Goal: Task Accomplishment & Management: Manage account settings

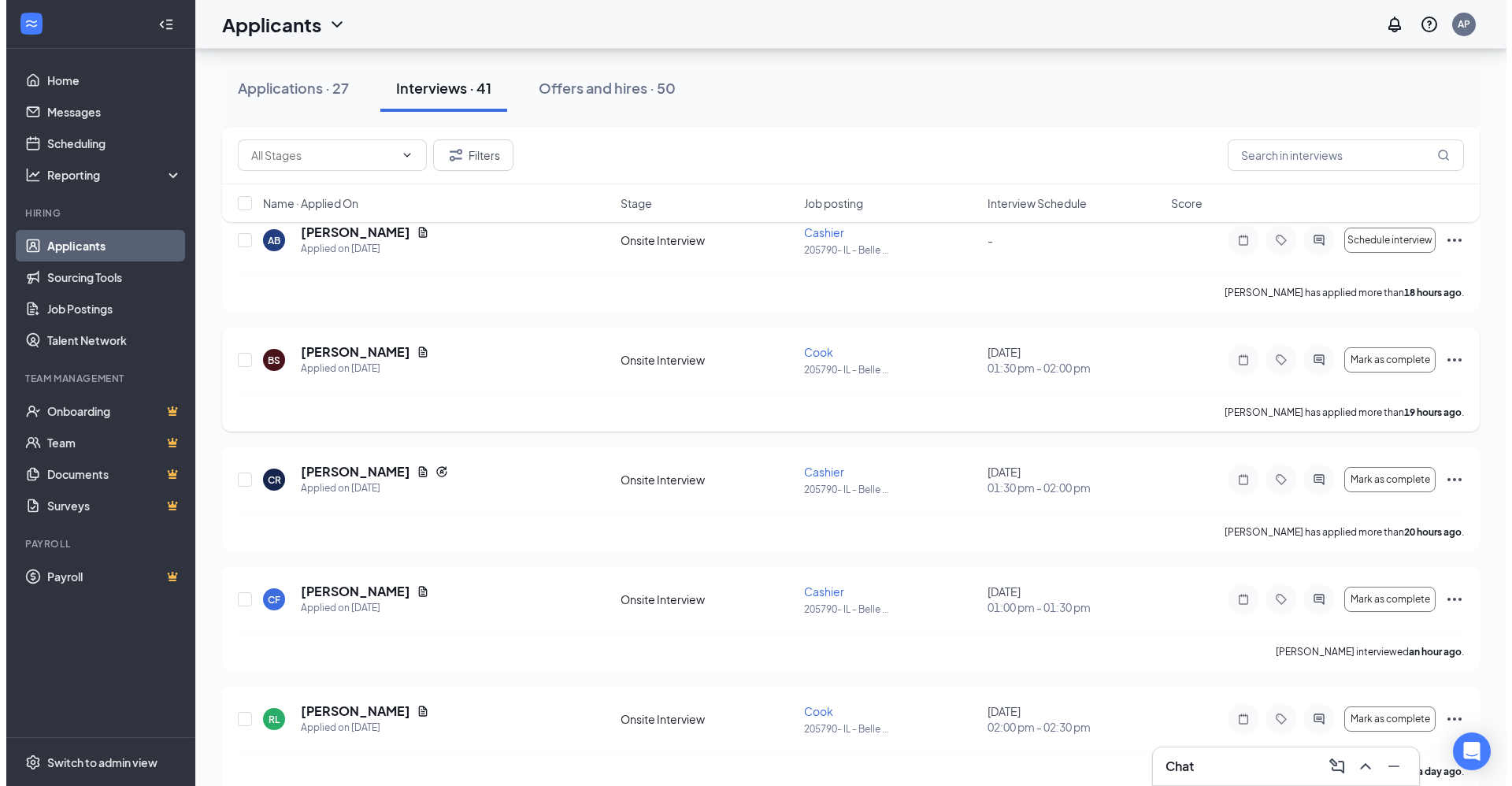
scroll to position [473, 0]
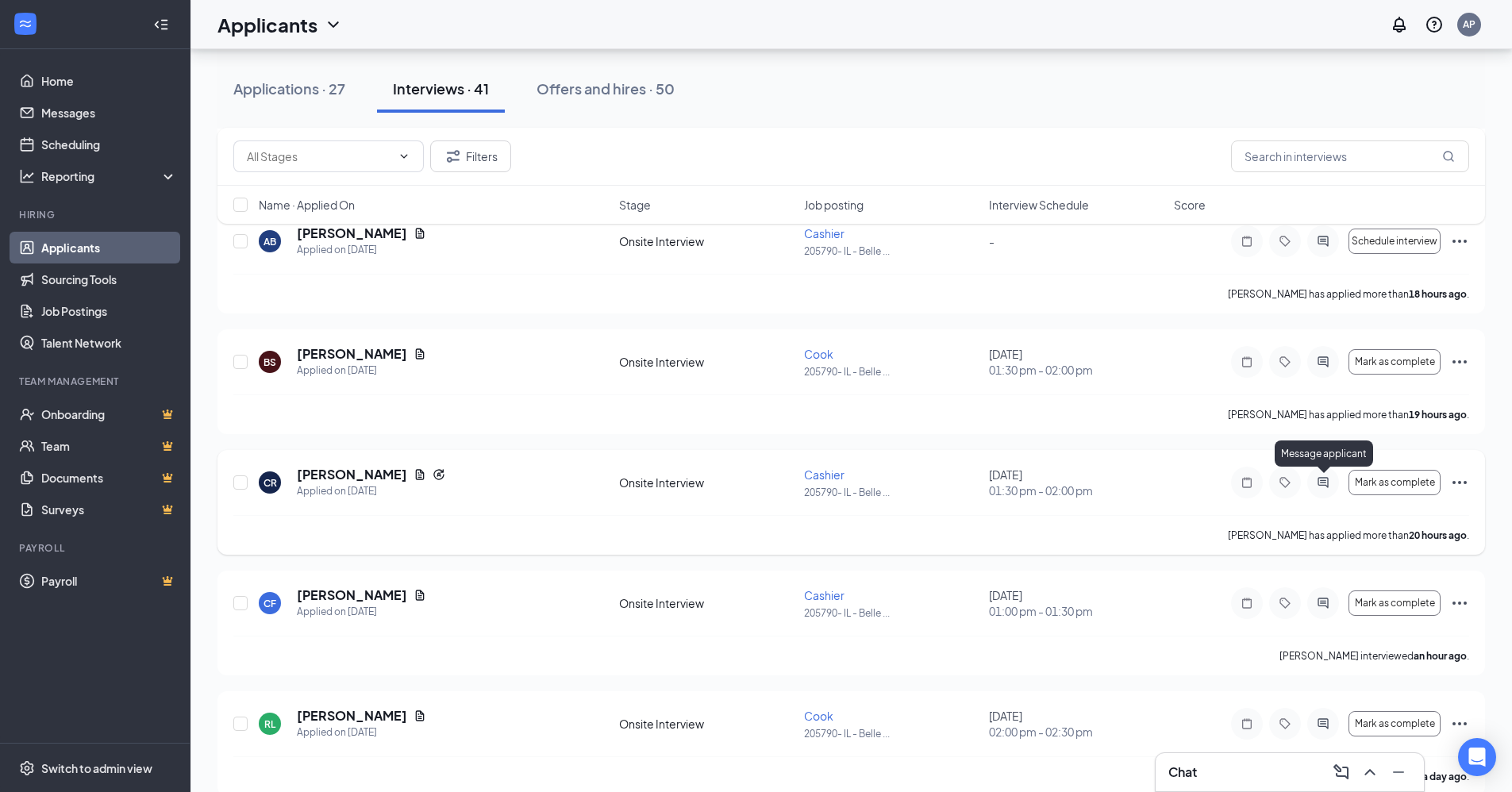
click at [1319, 480] on icon "ActiveChat" at bounding box center [1323, 482] width 10 height 10
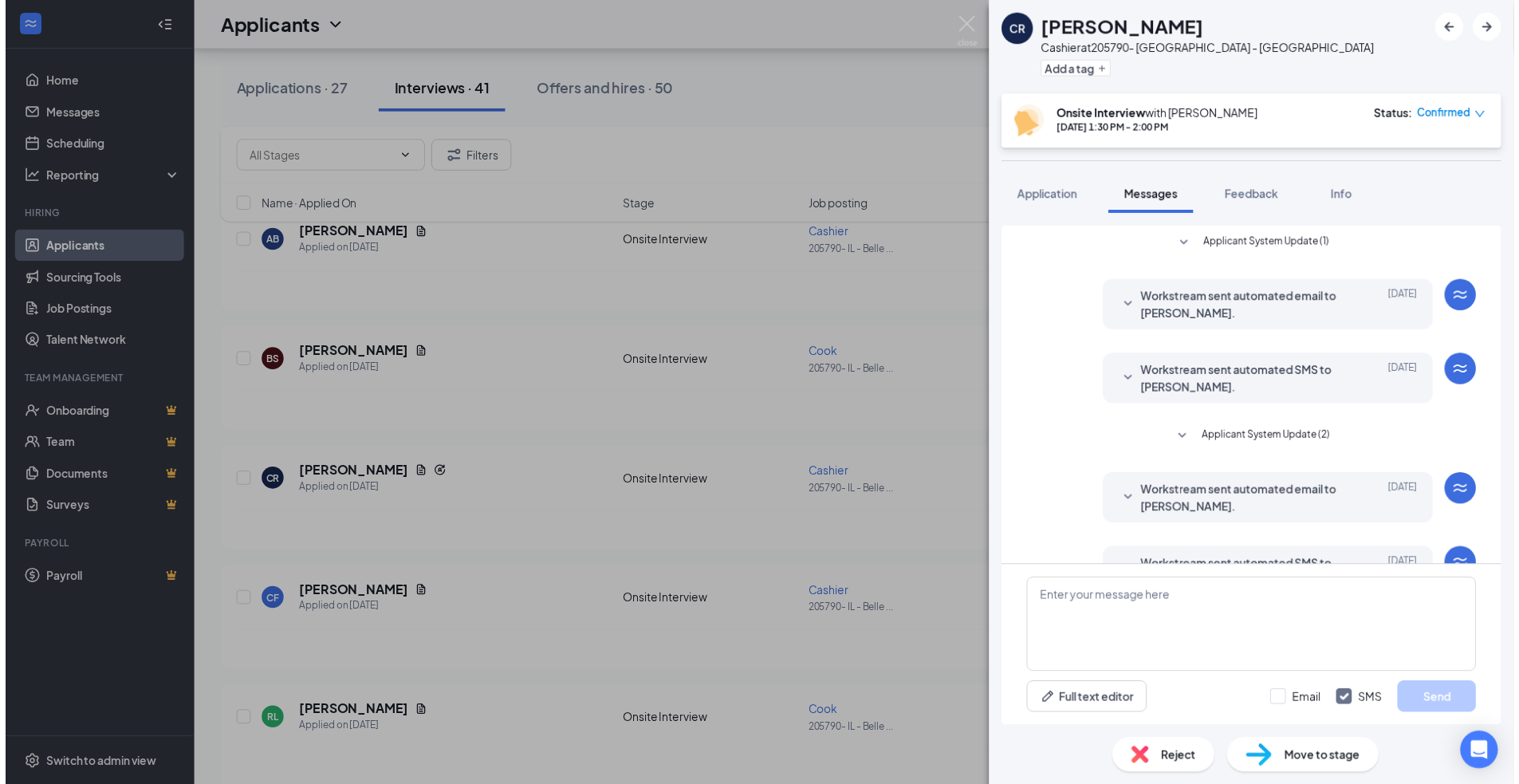
scroll to position [50, 0]
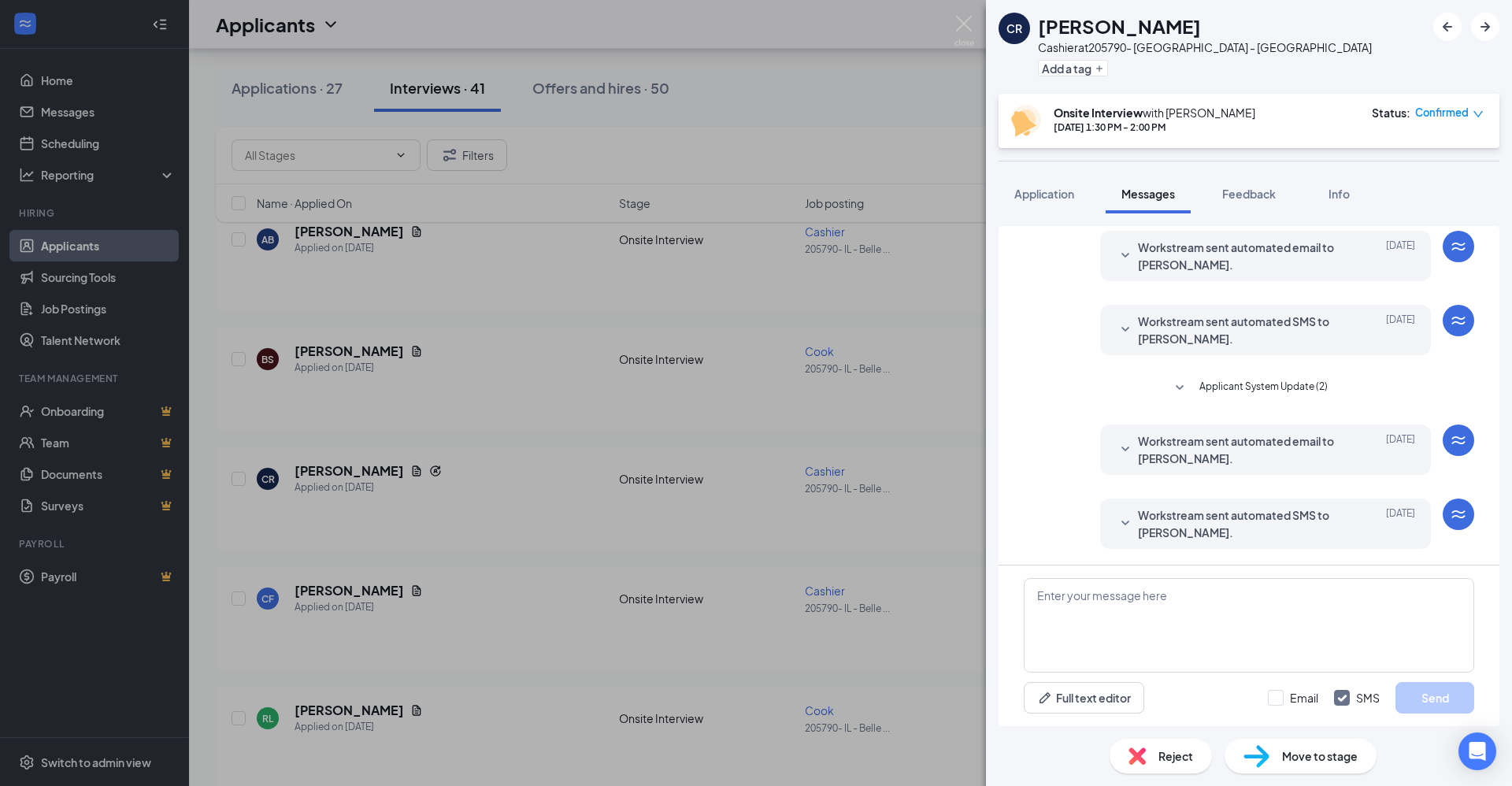
click at [847, 420] on div "CR [PERSON_NAME] at 205790- IL - Belleville Add a tag Onsite Interview with [PE…" at bounding box center [756, 393] width 1512 height 786
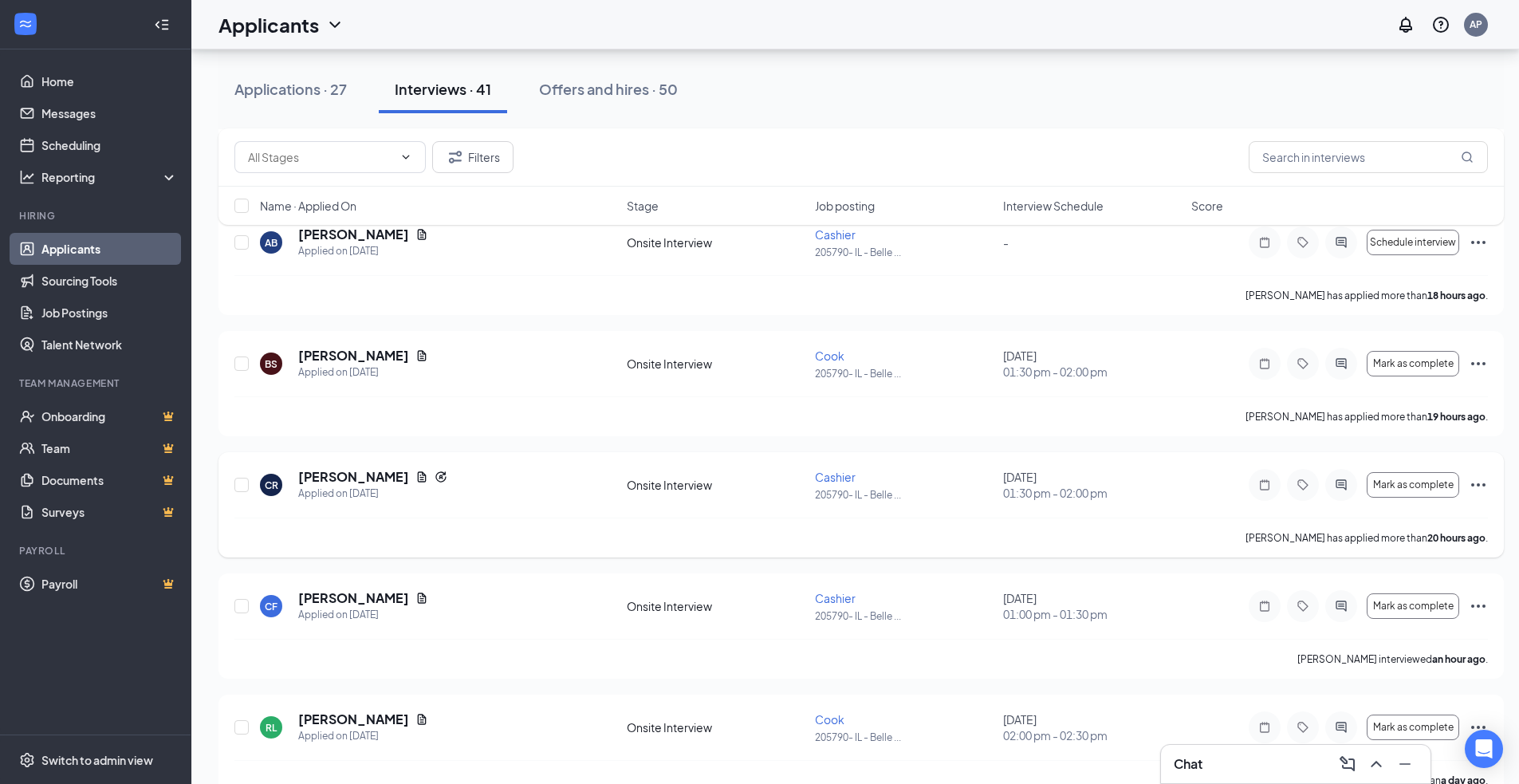
click at [1478, 481] on icon "Ellipses" at bounding box center [1479, 485] width 19 height 19
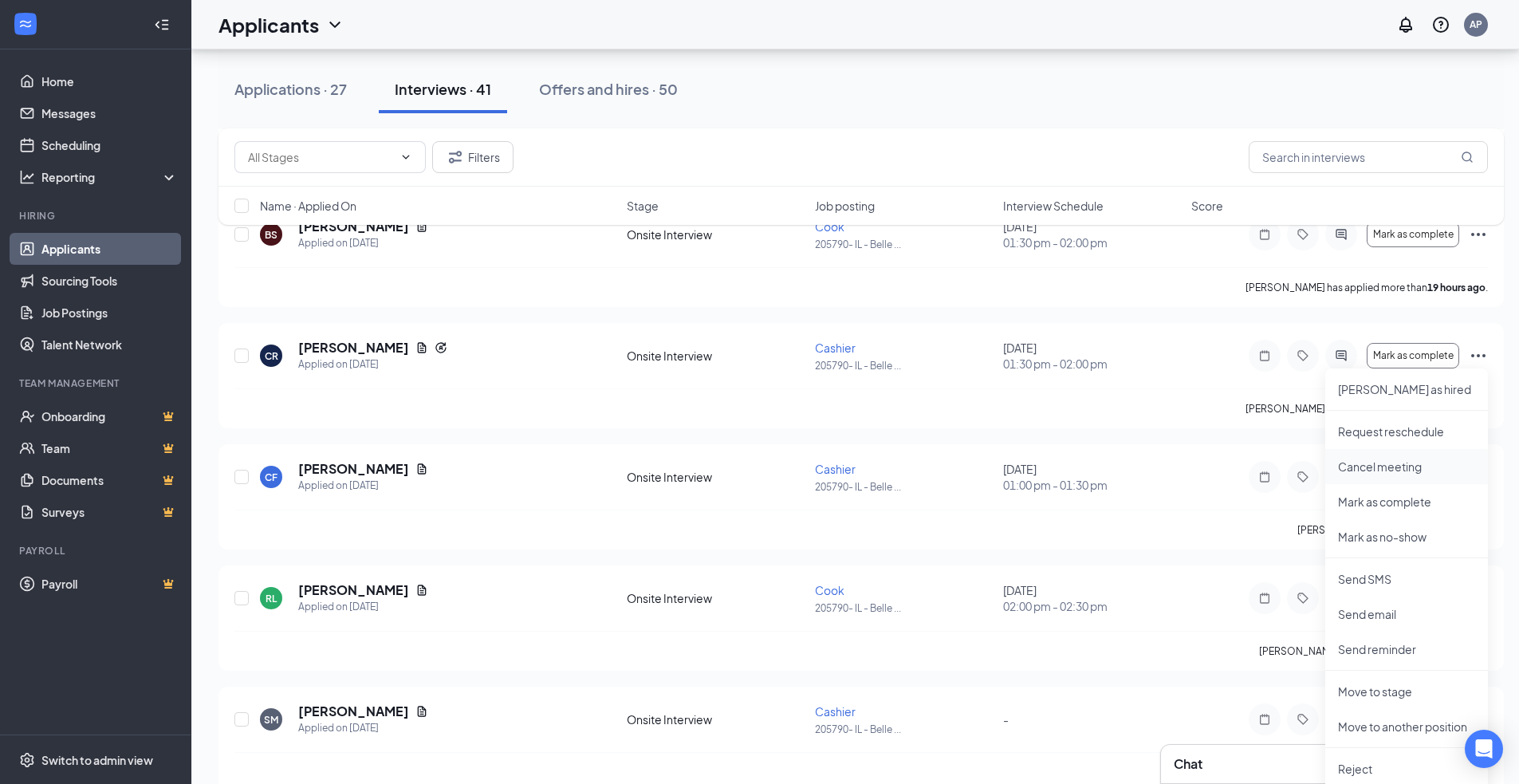
scroll to position [638, 0]
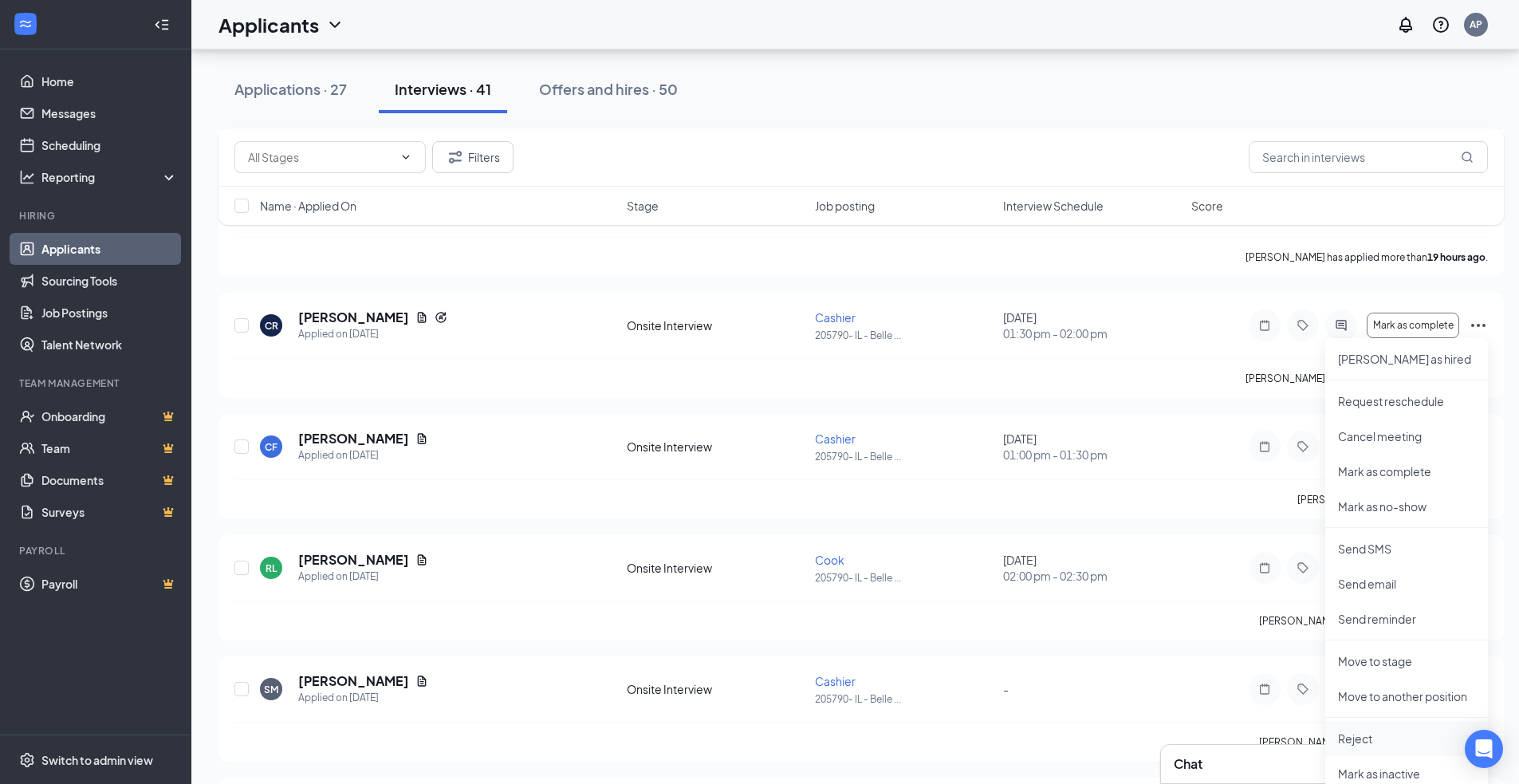
click at [1365, 731] on p "Reject" at bounding box center [1407, 738] width 137 height 16
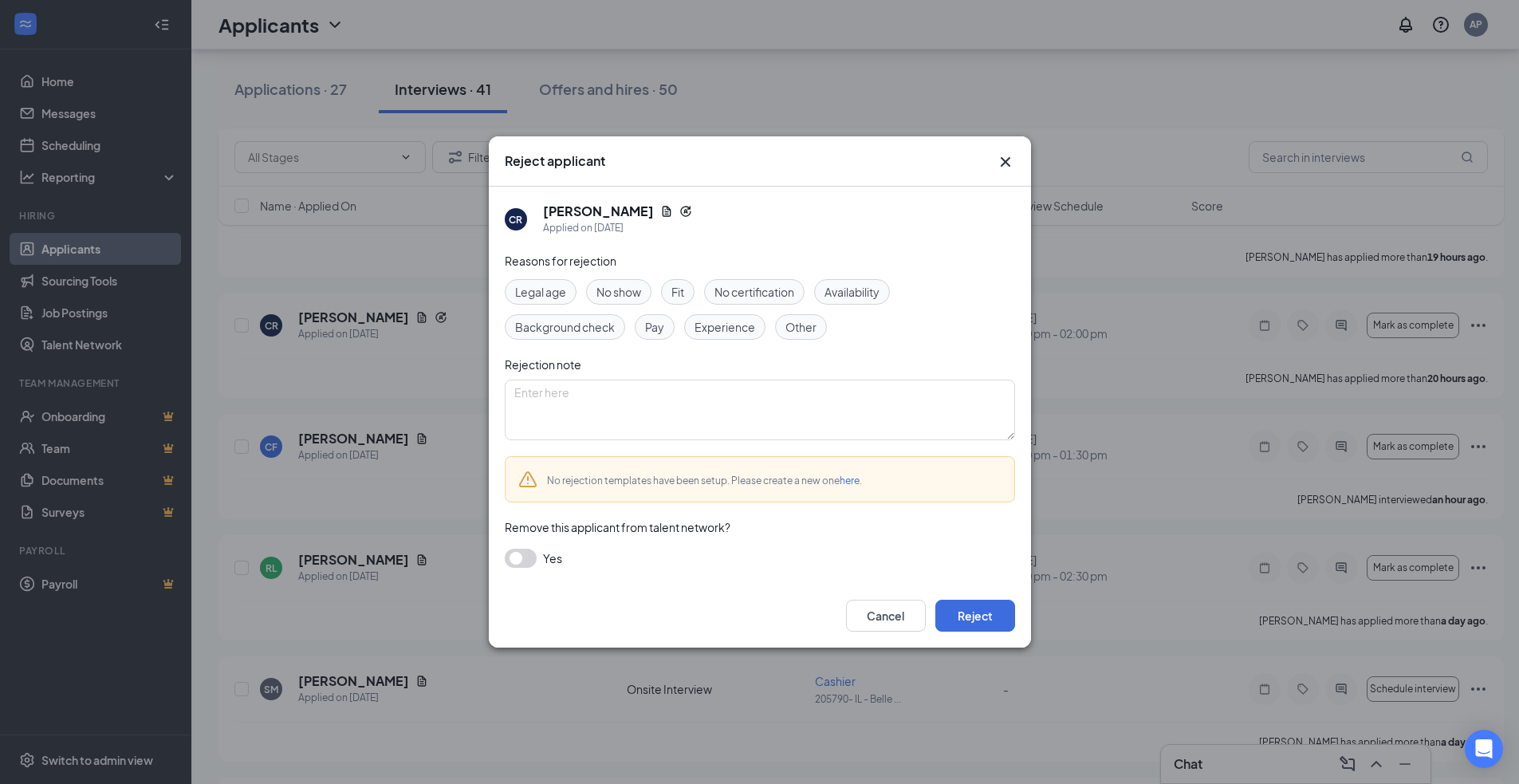
click at [605, 287] on span "No show" at bounding box center [619, 292] width 44 height 18
click at [969, 619] on button "Reject" at bounding box center [975, 616] width 80 height 32
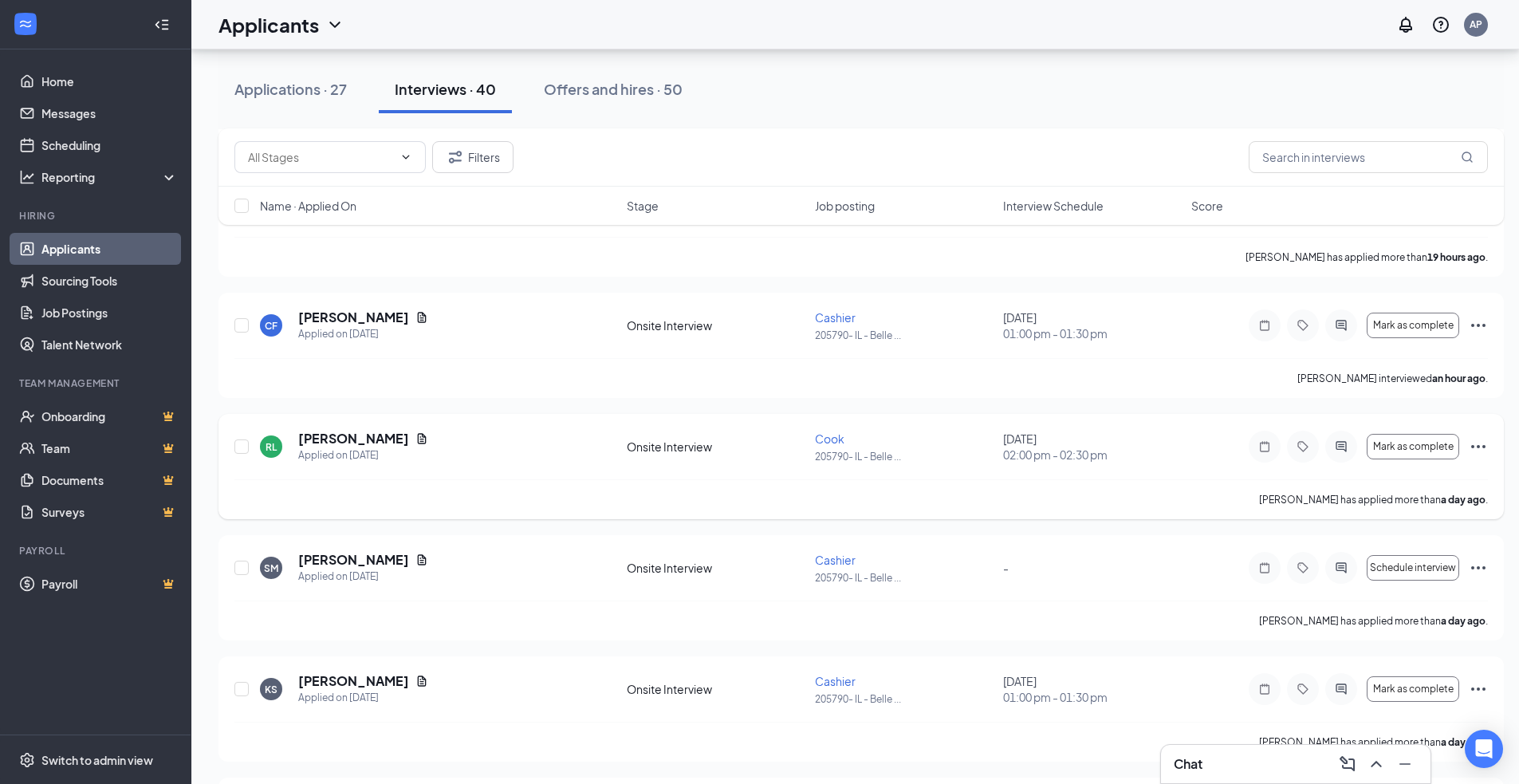
scroll to position [558, 0]
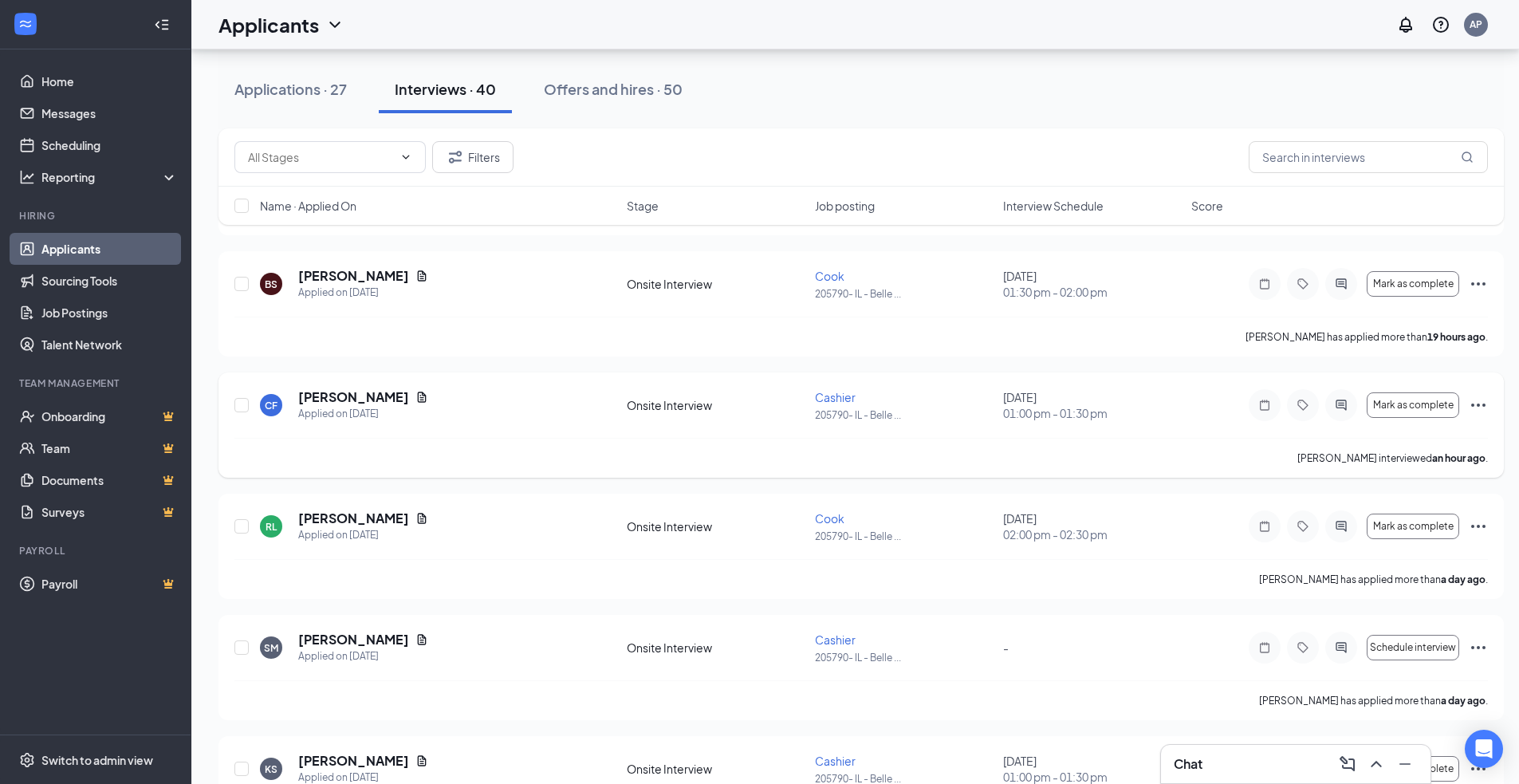
click at [1479, 402] on icon "Ellipses" at bounding box center [1479, 405] width 19 height 19
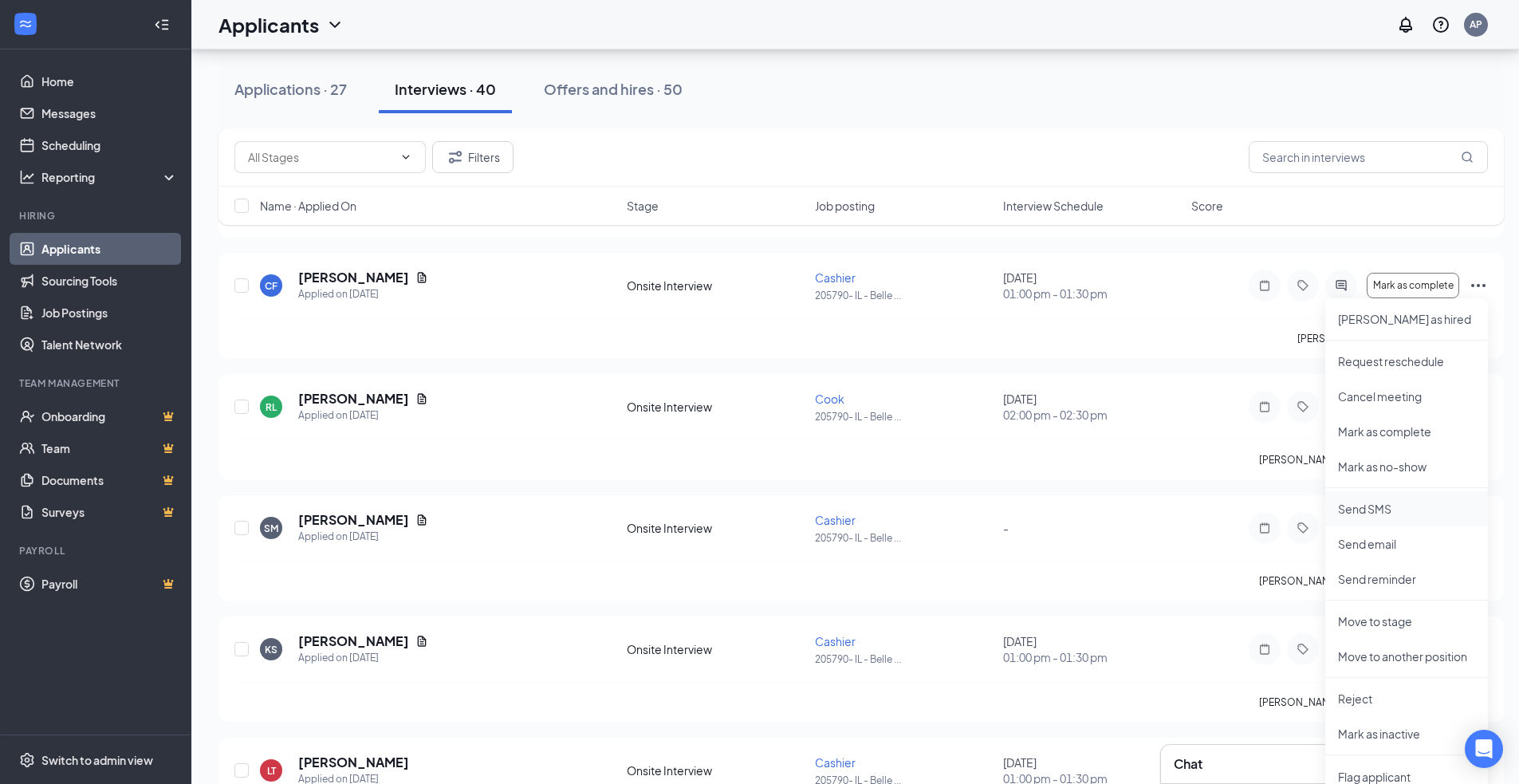
scroll to position [717, 0]
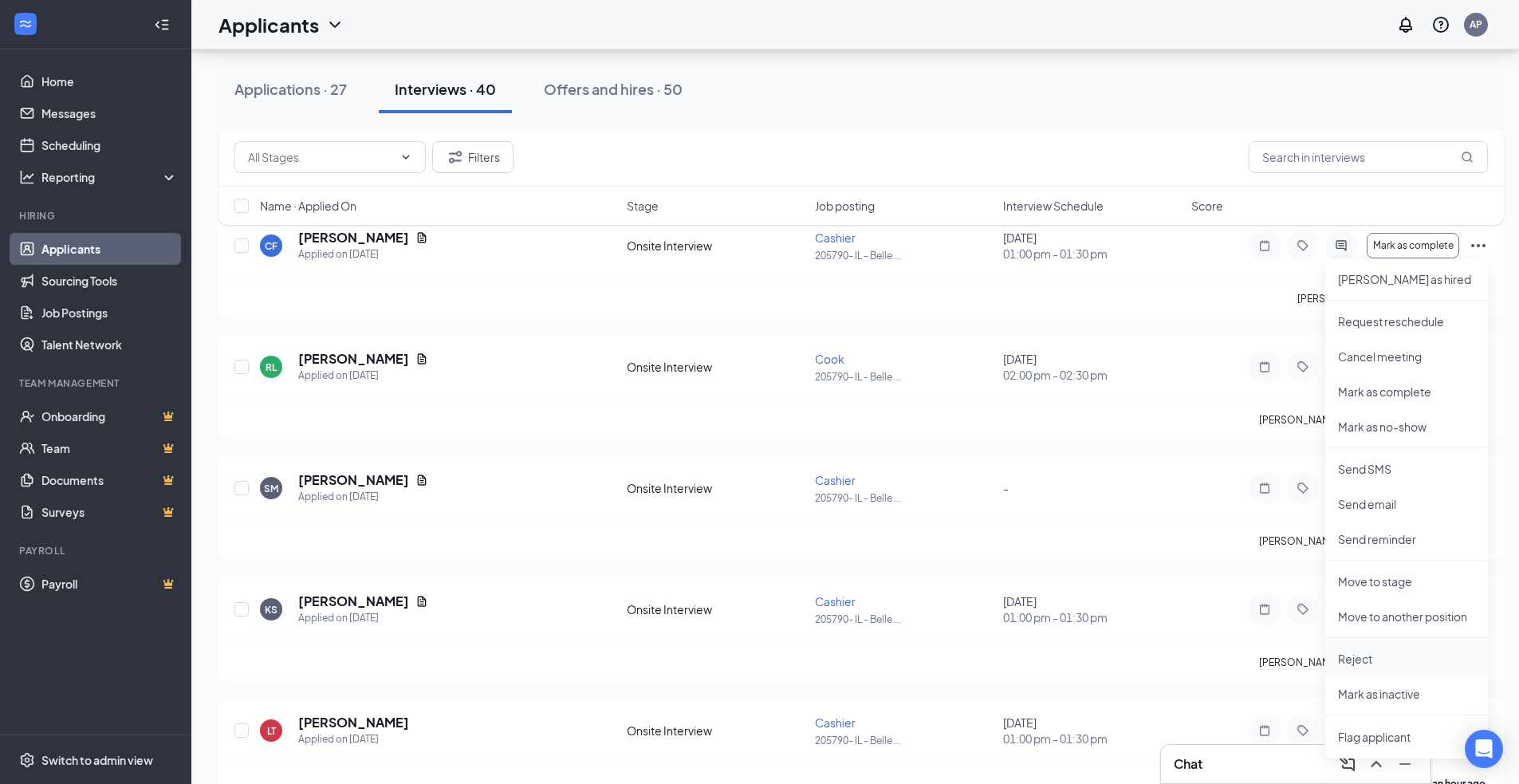
click at [1357, 660] on p "Reject" at bounding box center [1407, 658] width 137 height 16
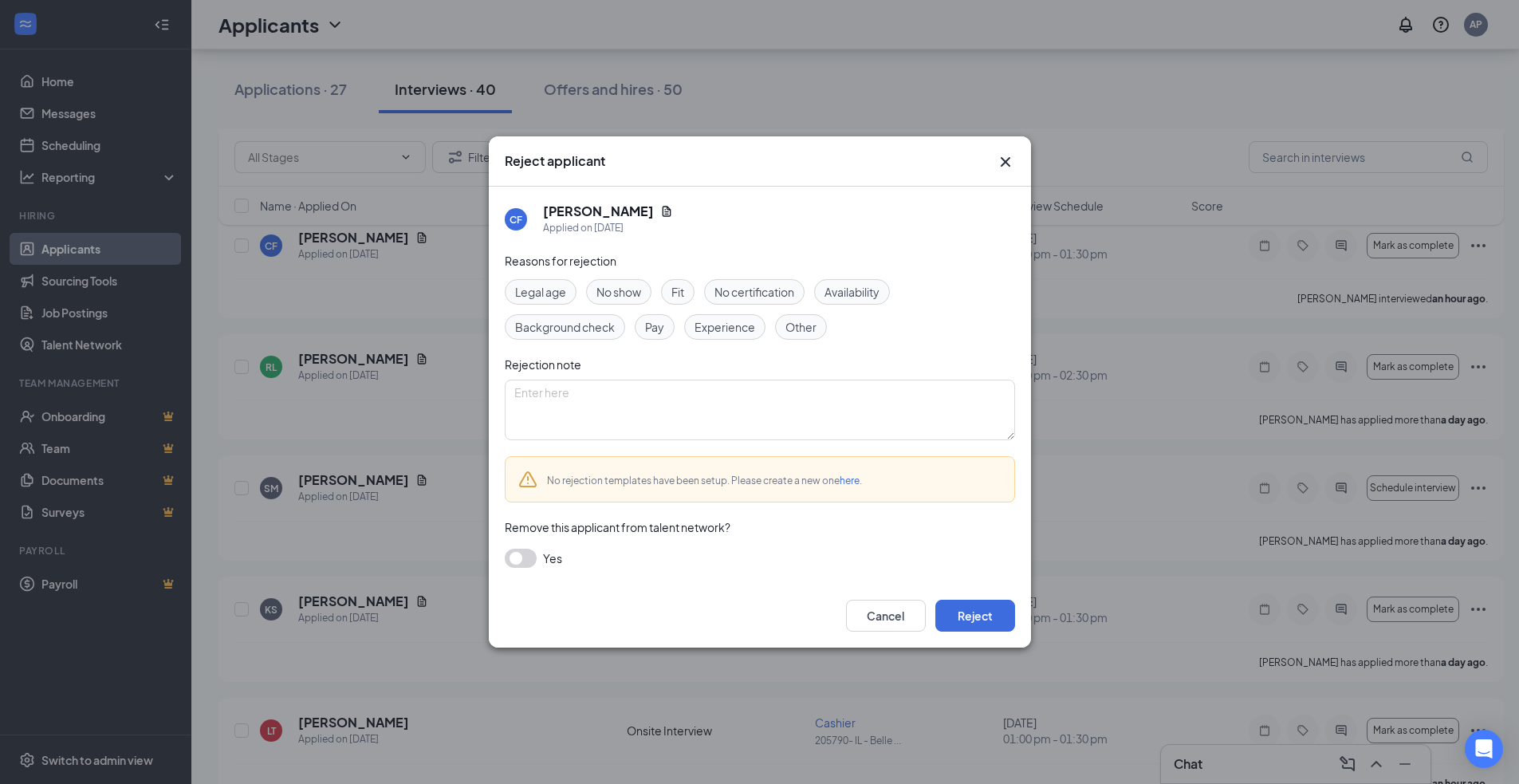
drag, startPoint x: 607, startPoint y: 289, endPoint x: 659, endPoint y: 338, distance: 71.4
click at [607, 294] on span "No show" at bounding box center [619, 292] width 44 height 18
click at [976, 618] on button "Reject" at bounding box center [975, 616] width 80 height 32
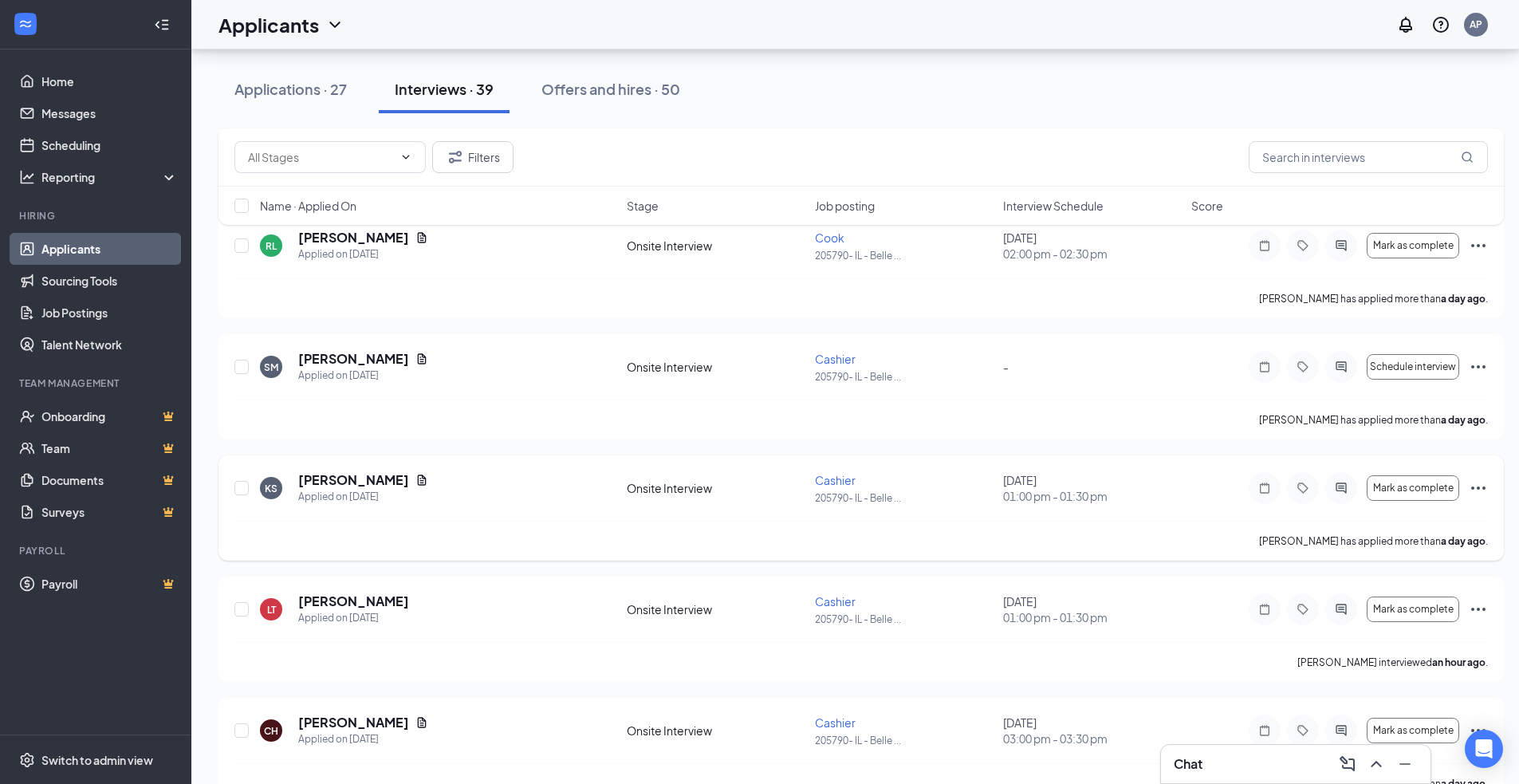
scroll to position [797, 0]
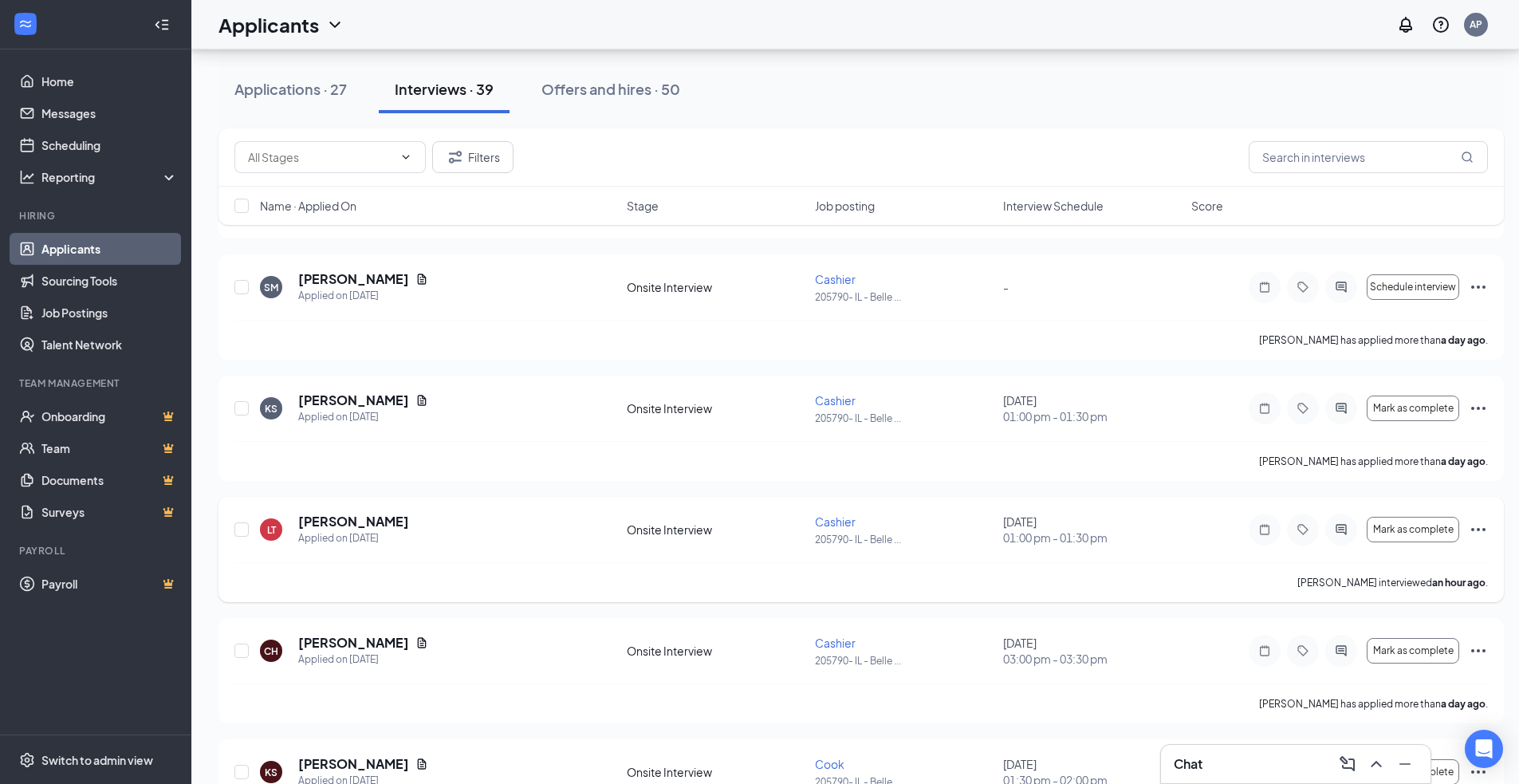
click at [1478, 525] on icon "Ellipses" at bounding box center [1479, 529] width 19 height 19
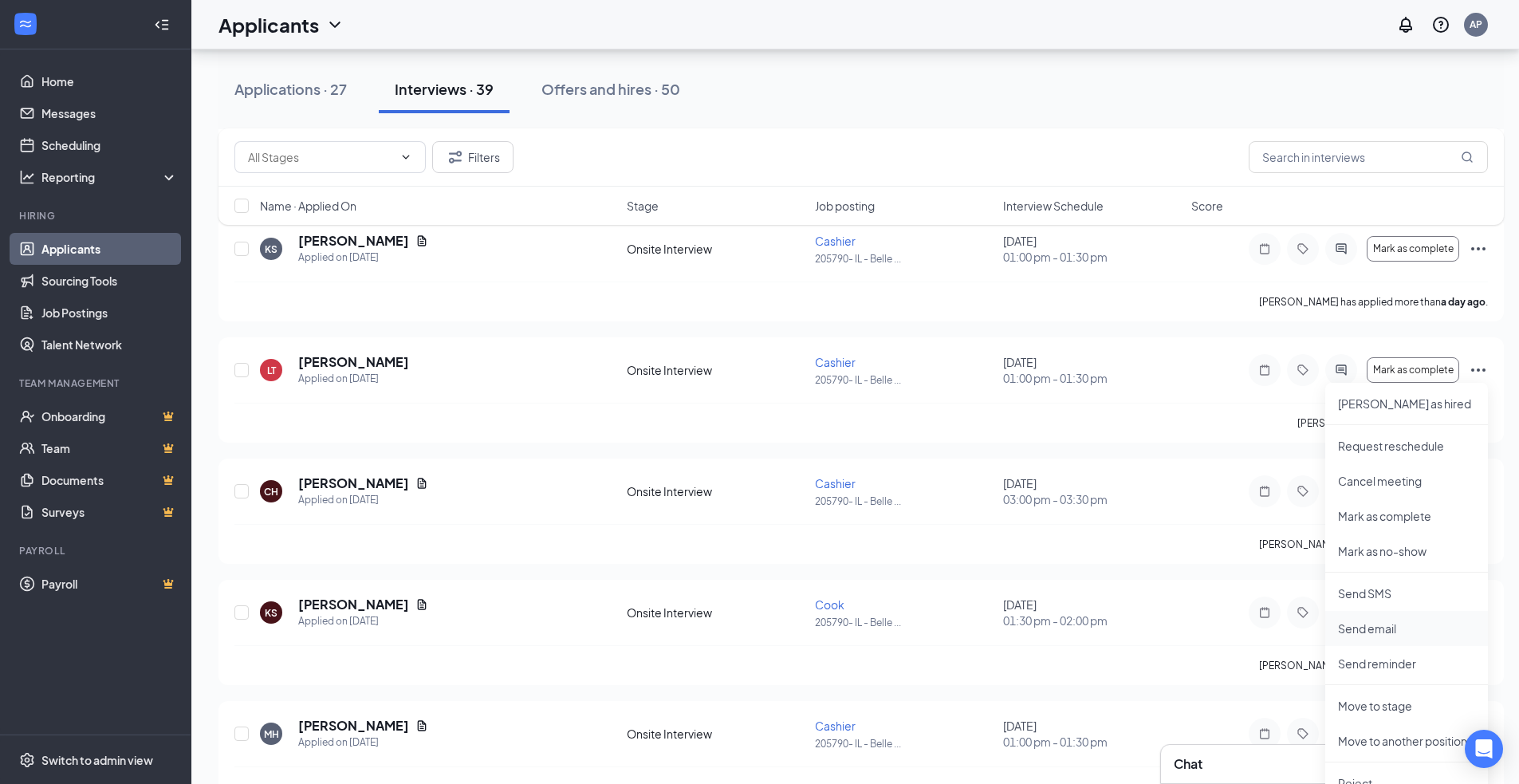
scroll to position [1036, 0]
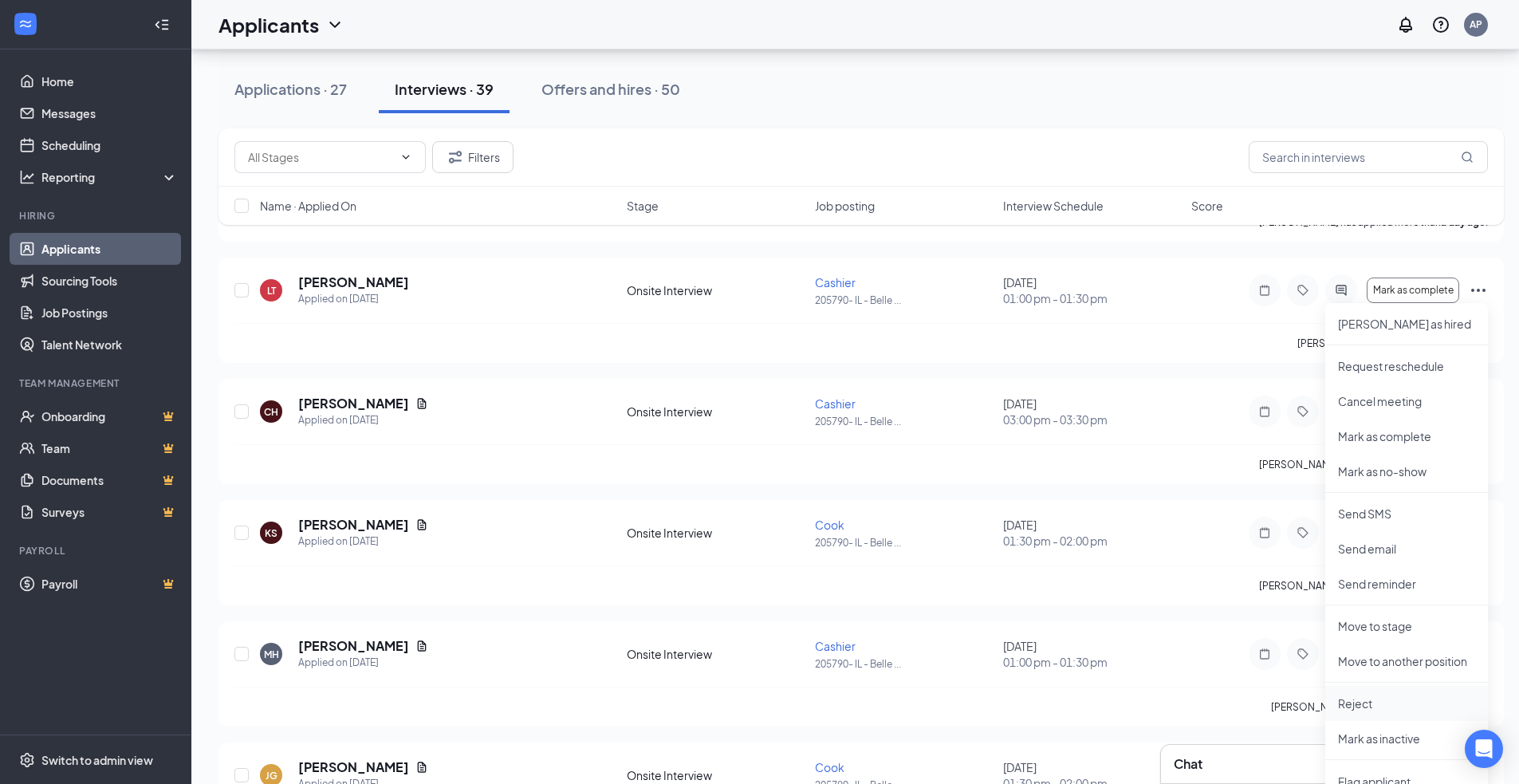
click at [1357, 705] on p "Reject" at bounding box center [1407, 703] width 137 height 16
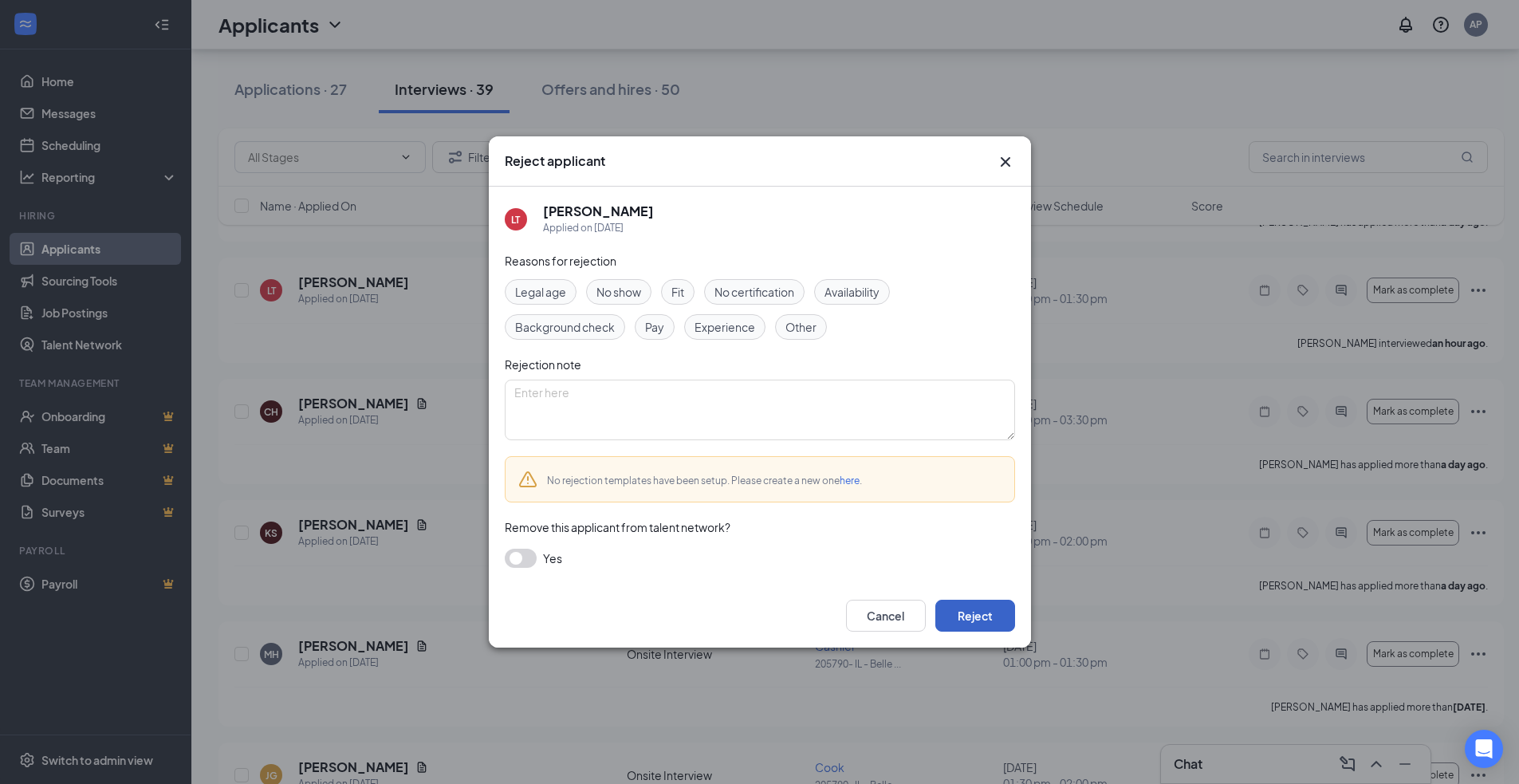
click at [968, 619] on button "Reject" at bounding box center [975, 616] width 80 height 32
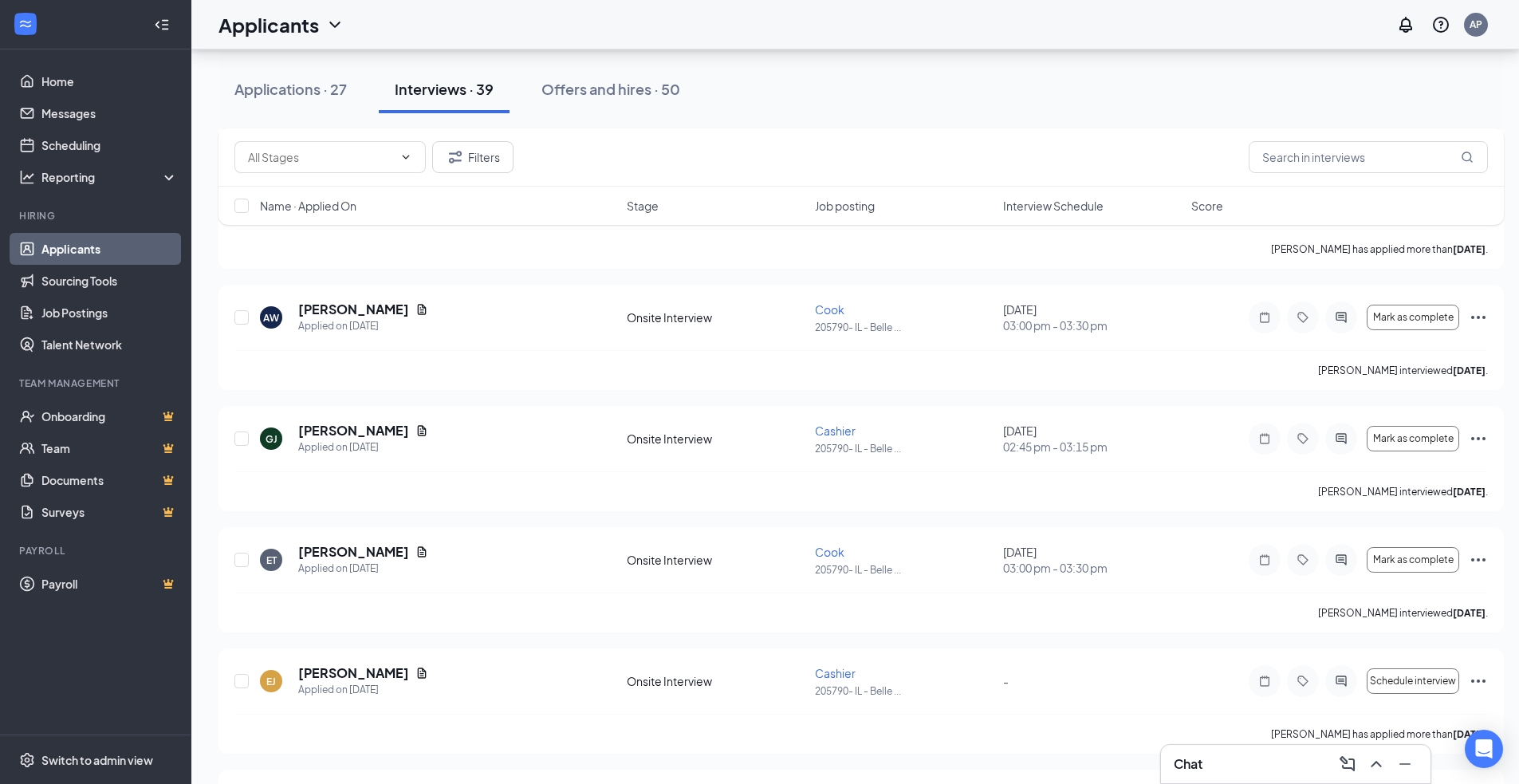
scroll to position [2870, 0]
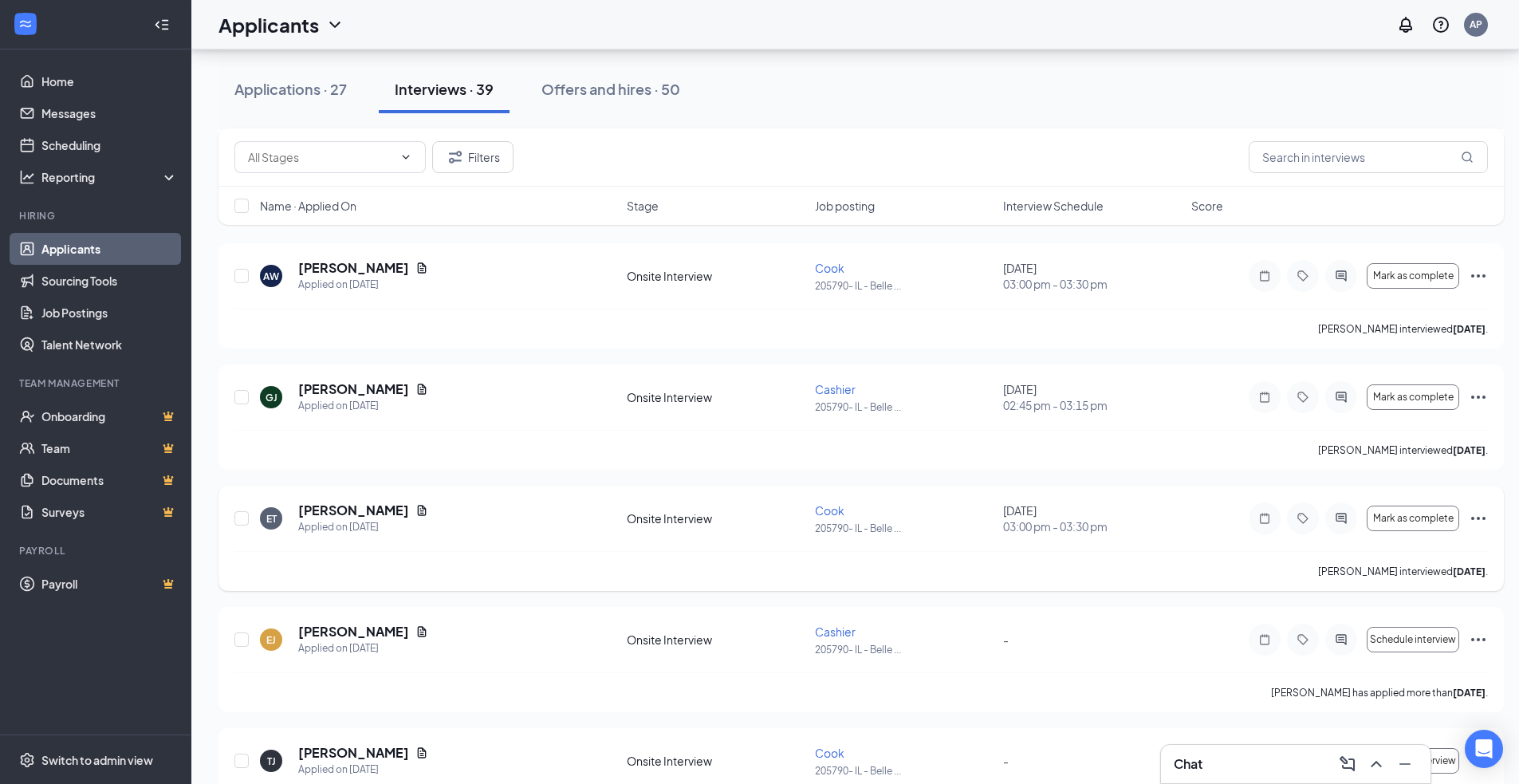
click at [1478, 516] on icon "Ellipses" at bounding box center [1479, 518] width 19 height 19
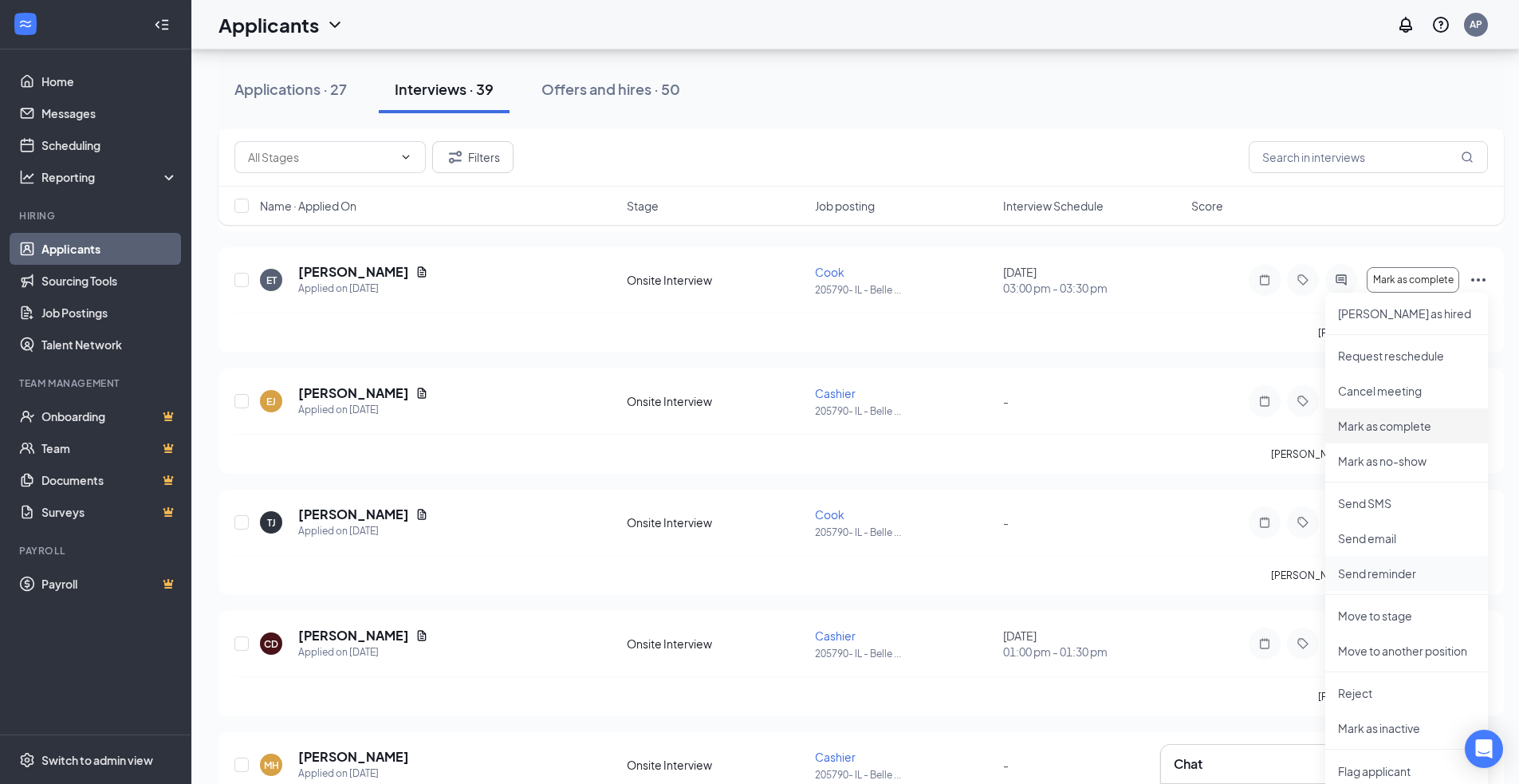
scroll to position [3109, 0]
click at [1353, 690] on p "Reject" at bounding box center [1407, 692] width 137 height 16
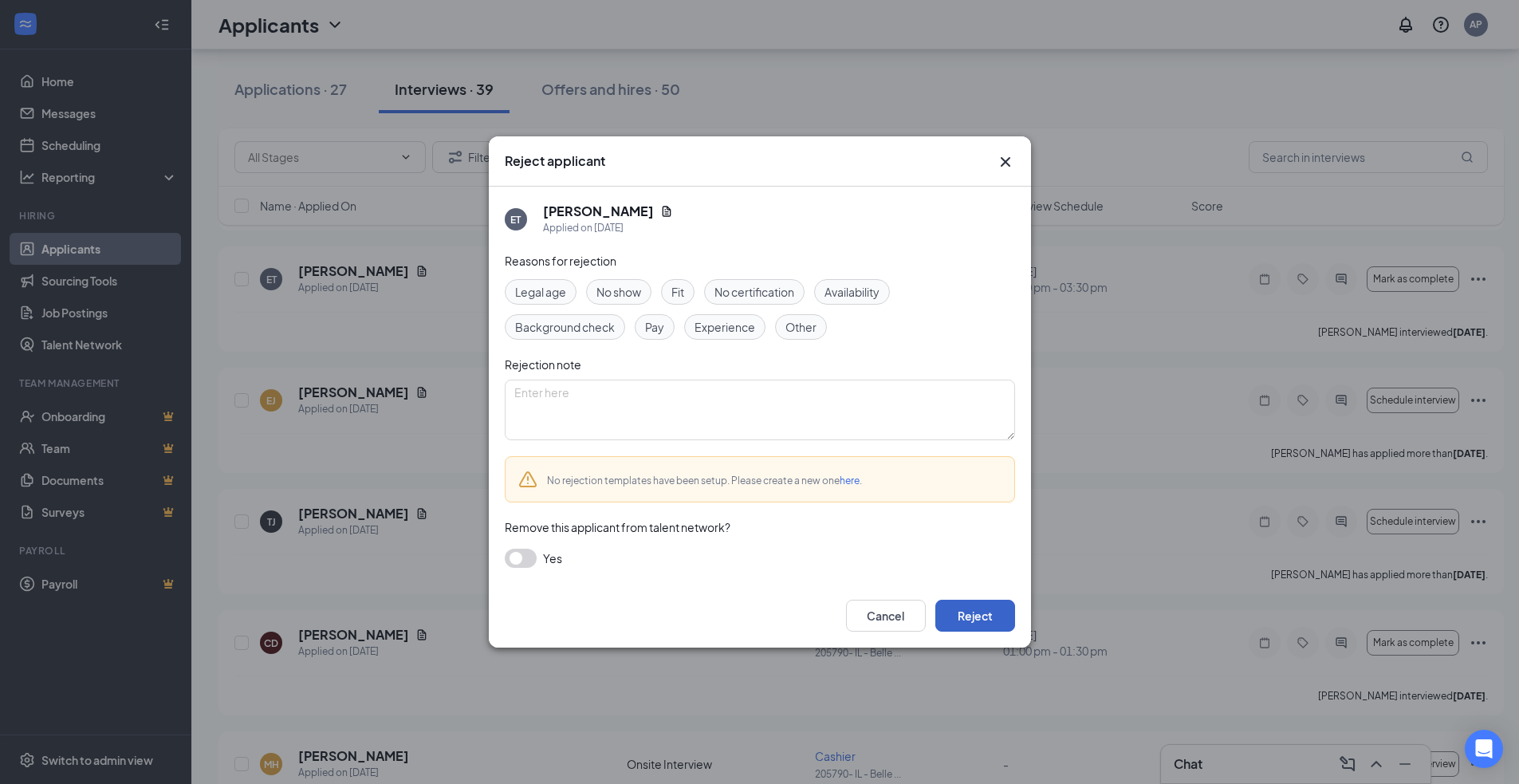
click at [979, 617] on button "Reject" at bounding box center [975, 616] width 80 height 32
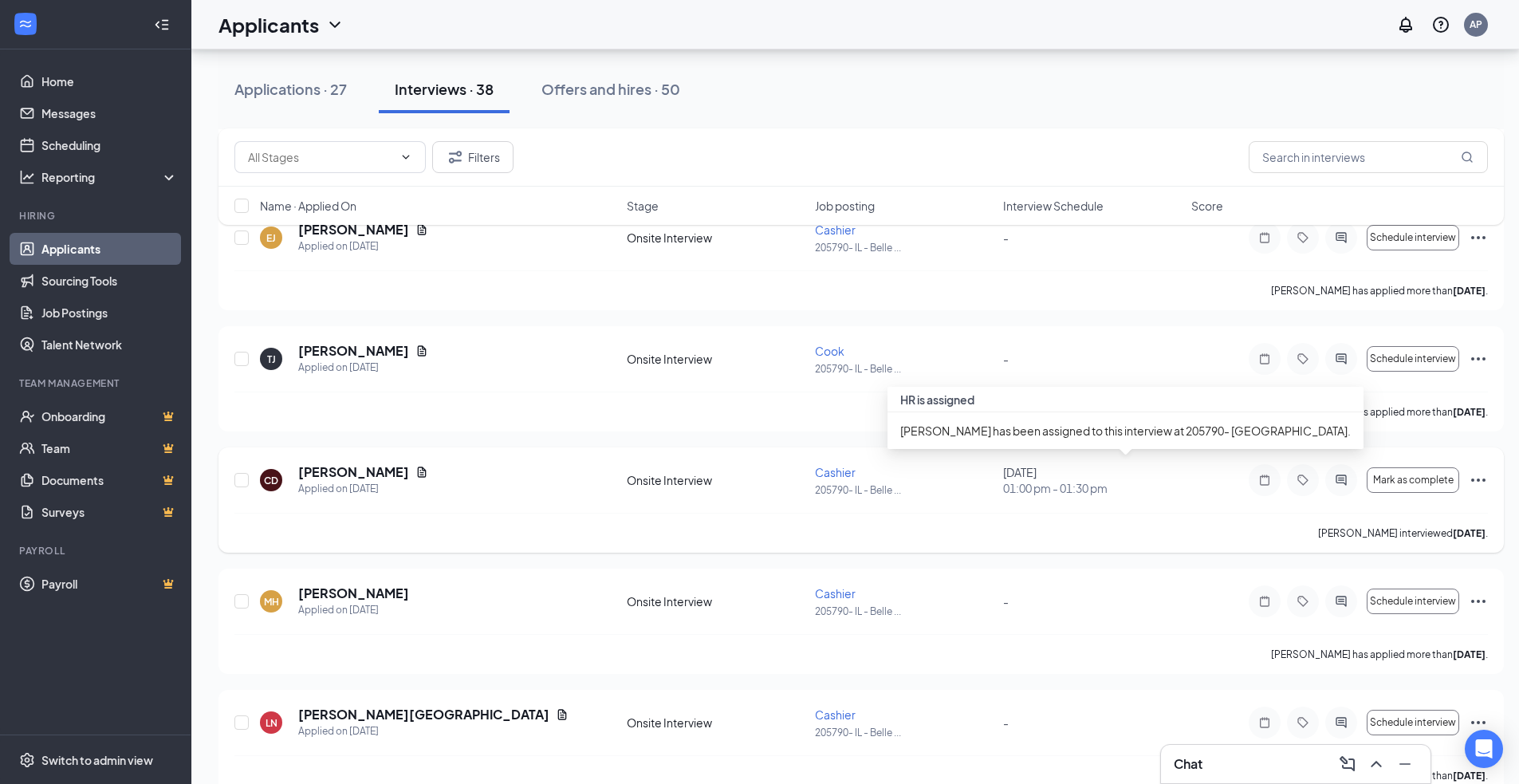
scroll to position [3187, 0]
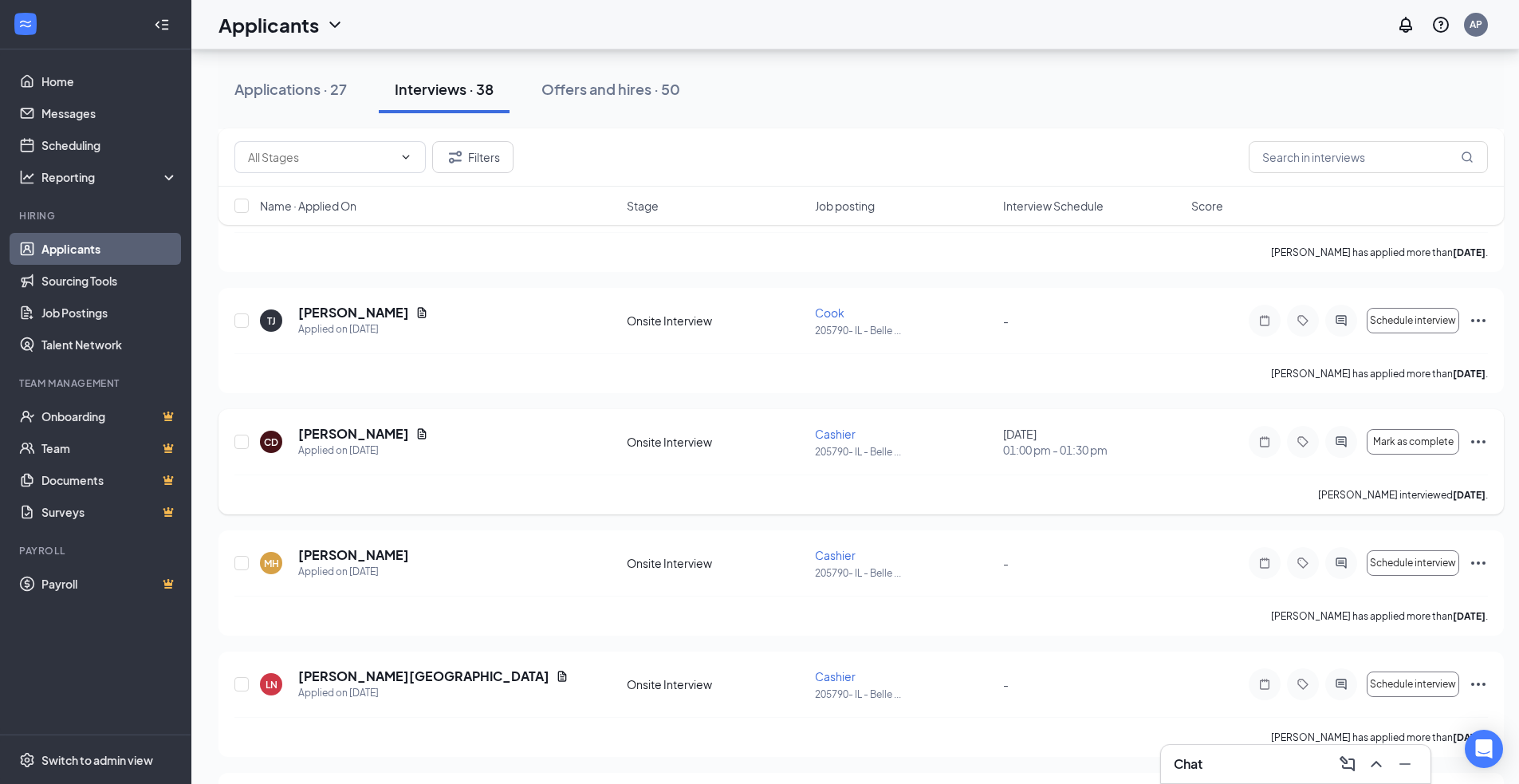
click at [1481, 442] on icon "Ellipses" at bounding box center [1479, 441] width 19 height 19
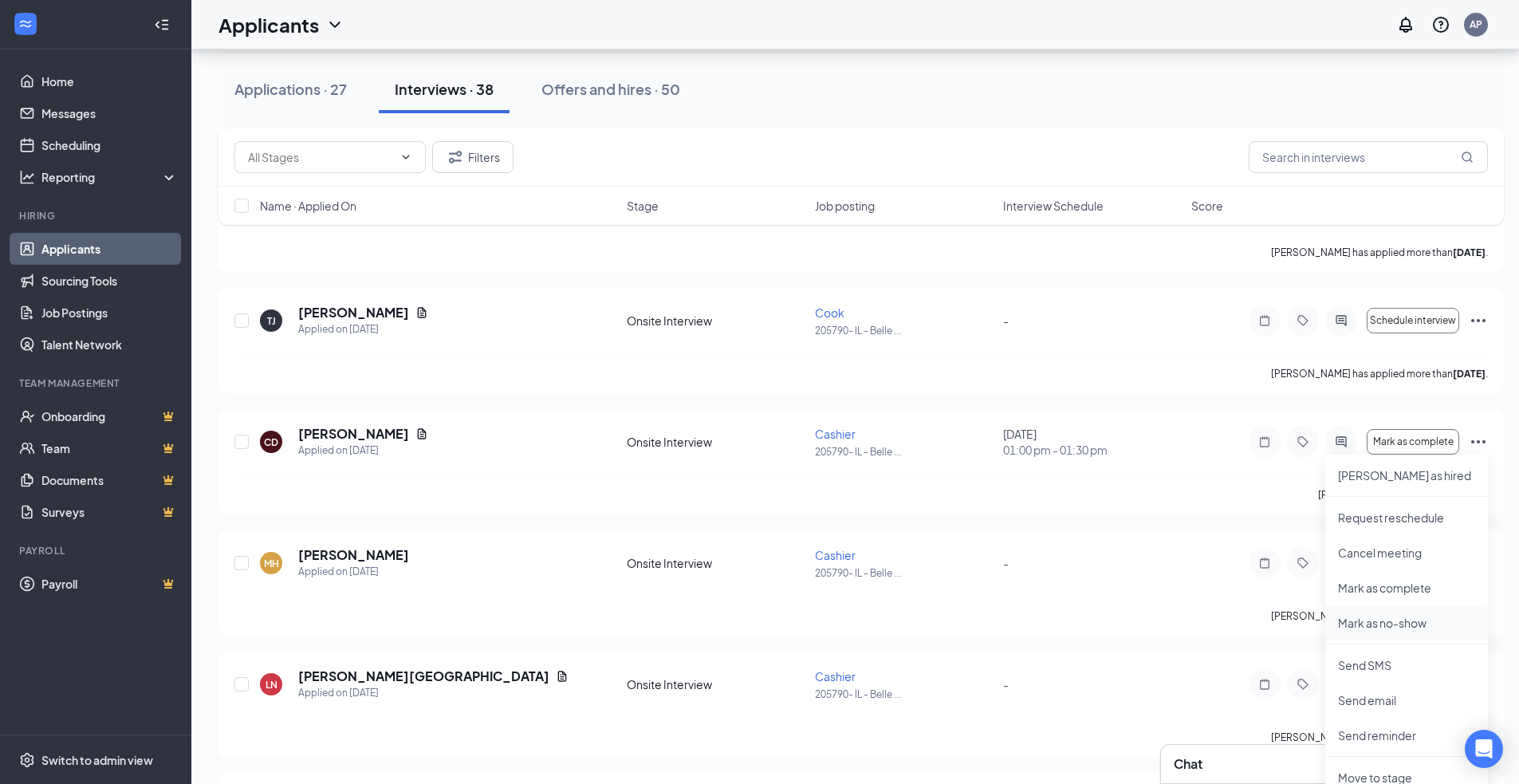
scroll to position [3346, 0]
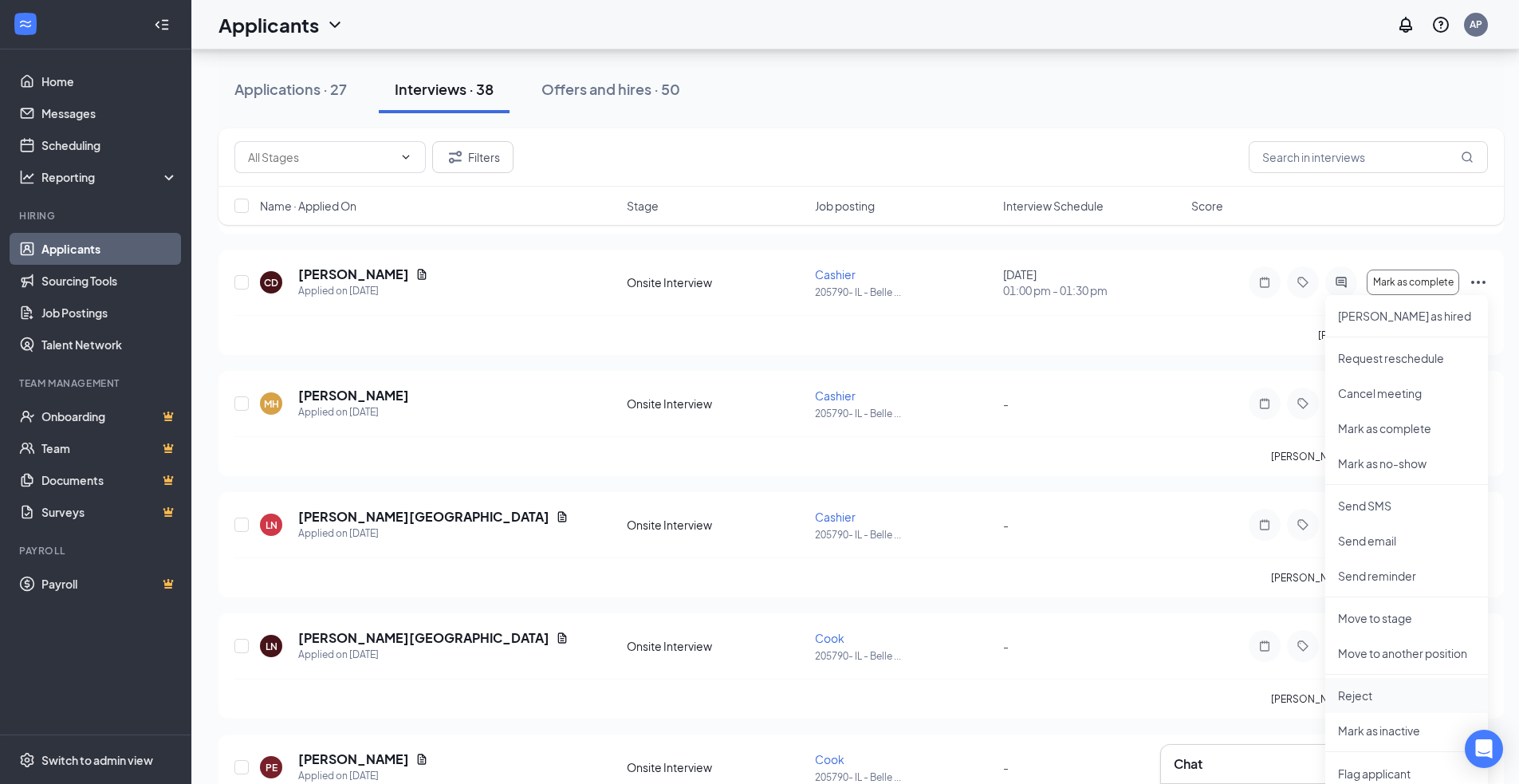
click at [1352, 696] on p "Reject" at bounding box center [1407, 695] width 137 height 16
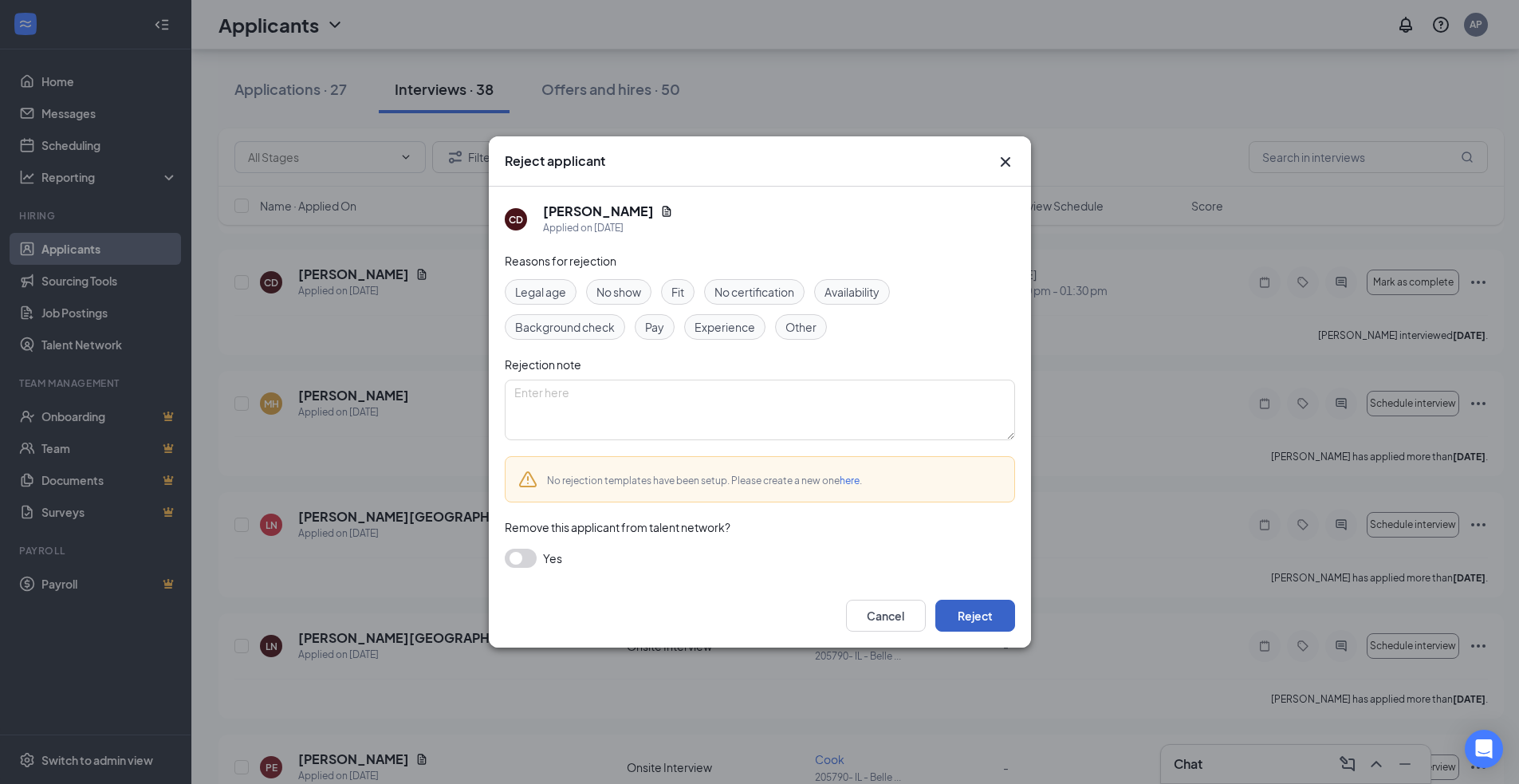
click at [982, 612] on button "Reject" at bounding box center [975, 616] width 80 height 32
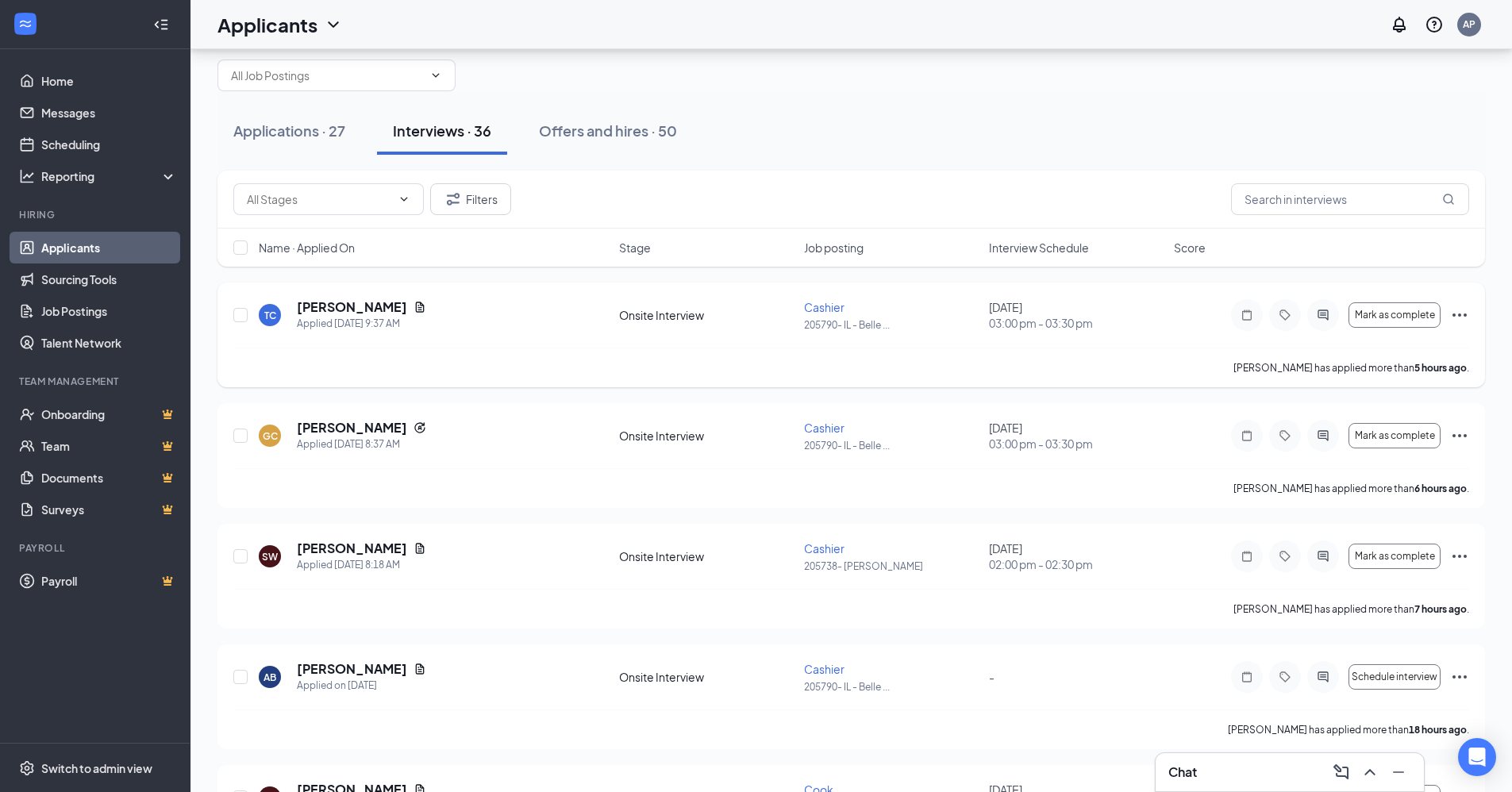
scroll to position [80, 0]
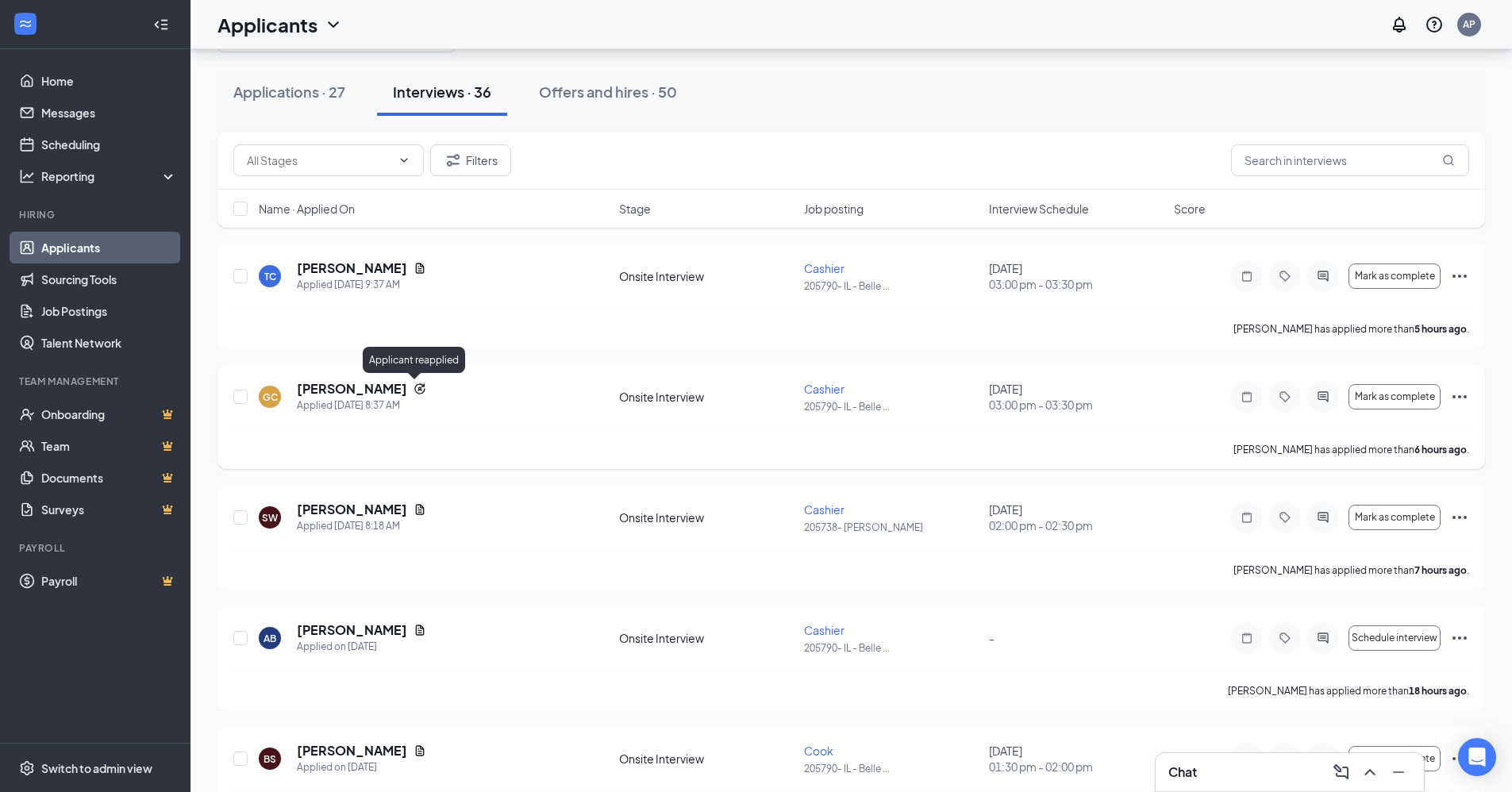
click at [414, 390] on icon "Reapply" at bounding box center [419, 388] width 10 height 10
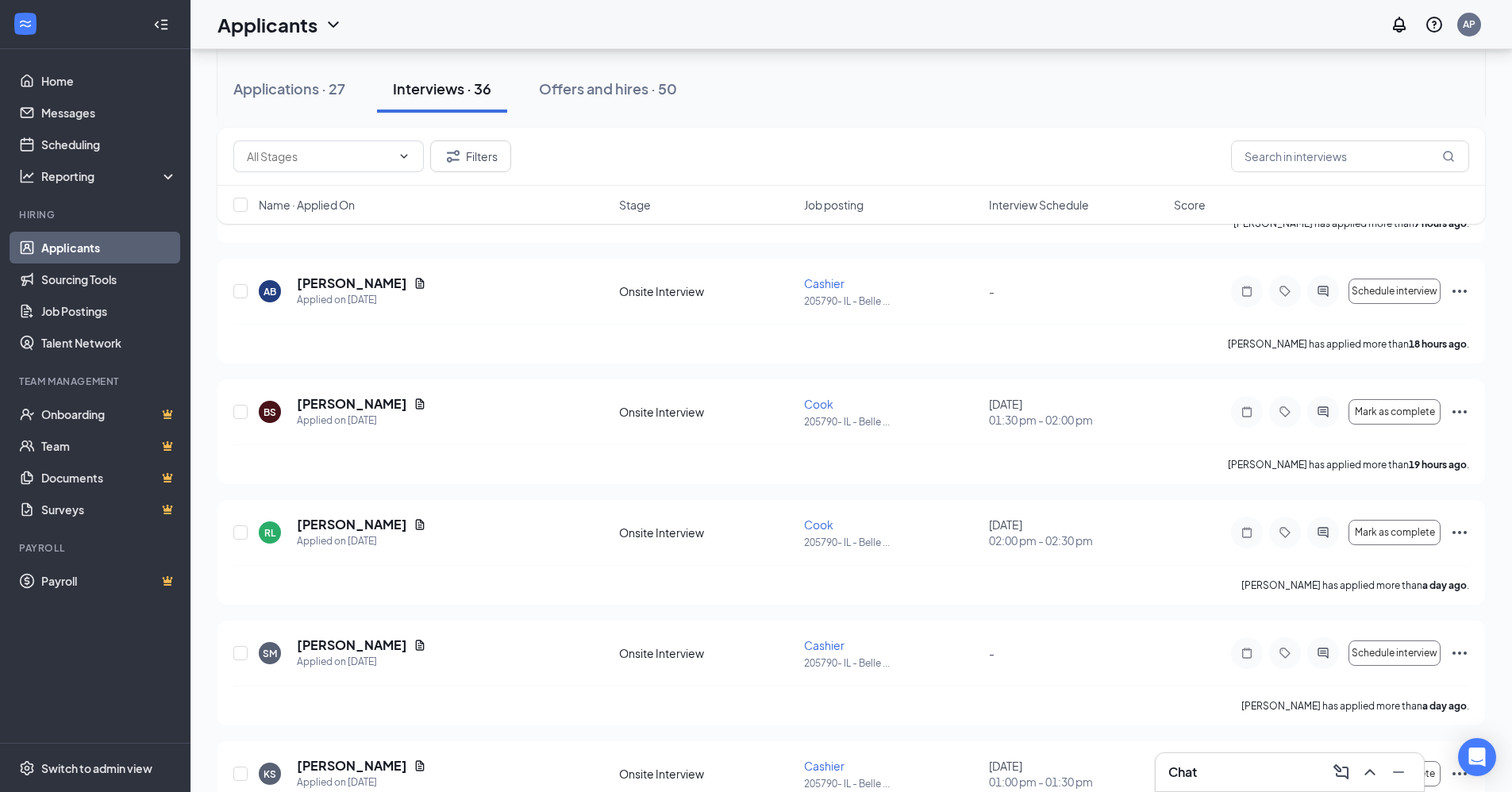
scroll to position [476, 0]
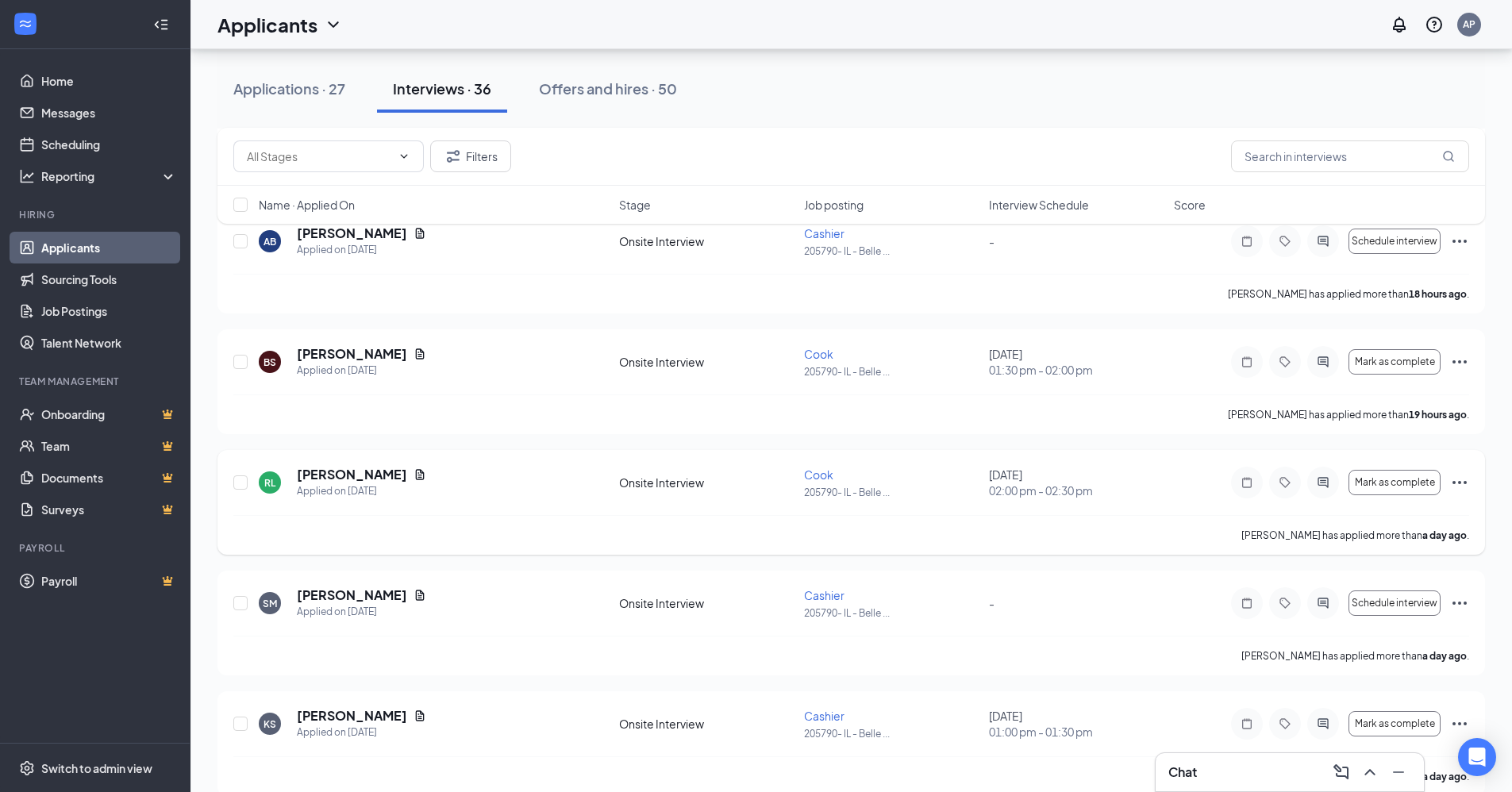
click at [1456, 482] on icon "Ellipses" at bounding box center [1460, 483] width 19 height 19
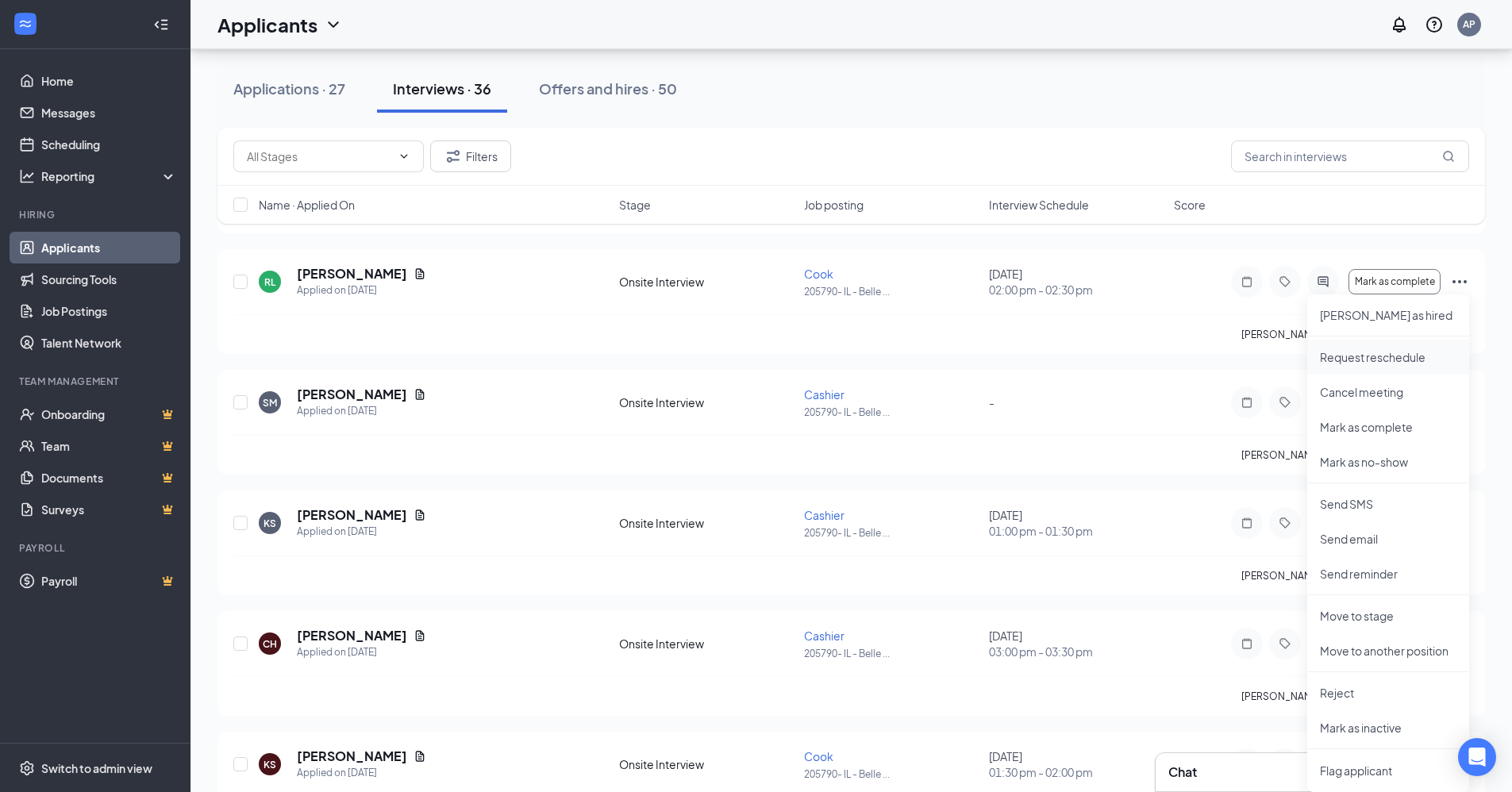
scroll to position [714, 0]
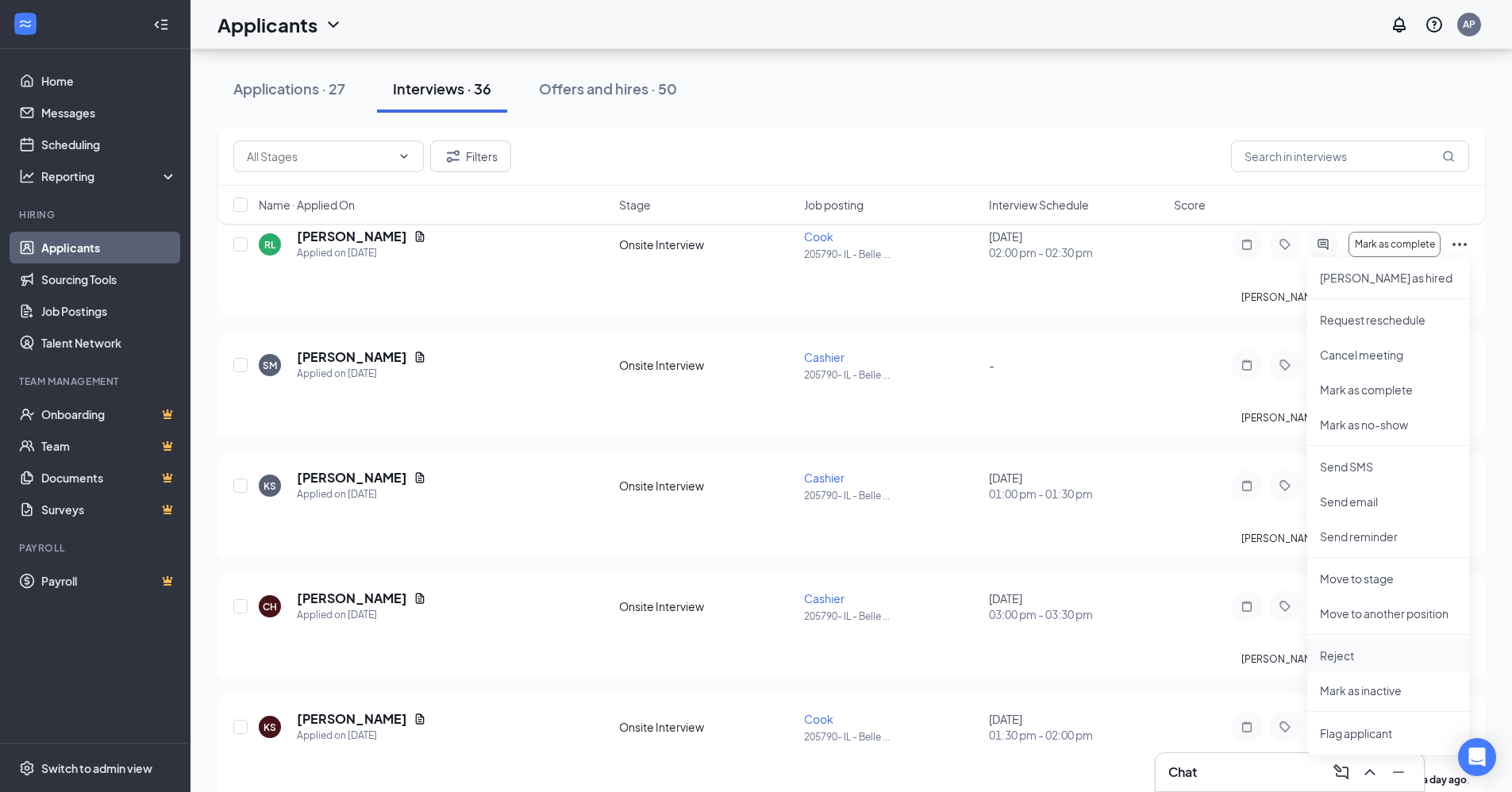
click at [1334, 655] on p "Reject" at bounding box center [1388, 655] width 137 height 16
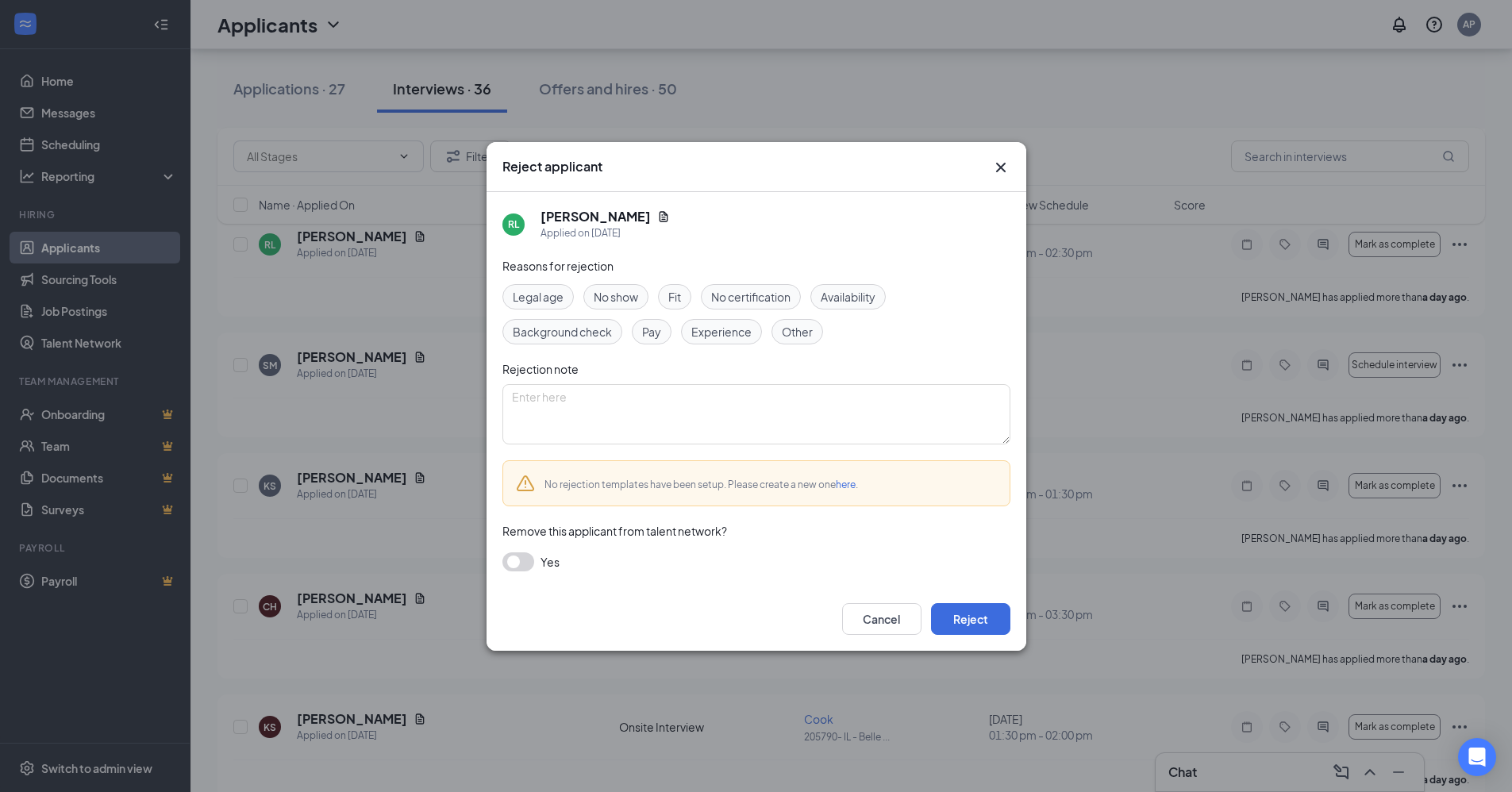
click at [609, 292] on span "No show" at bounding box center [616, 296] width 44 height 18
click at [971, 620] on button "Reject" at bounding box center [970, 620] width 80 height 32
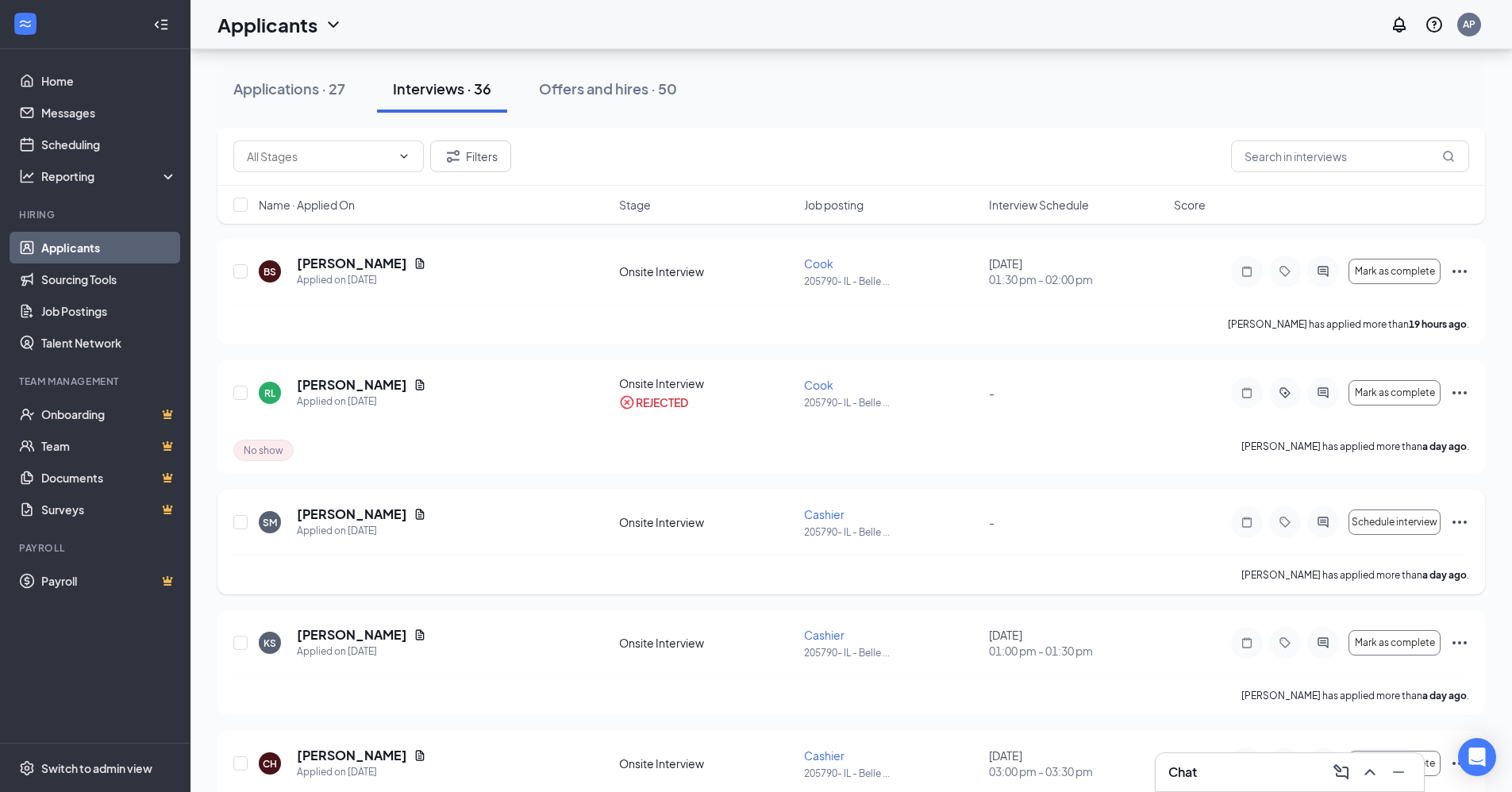
scroll to position [556, 0]
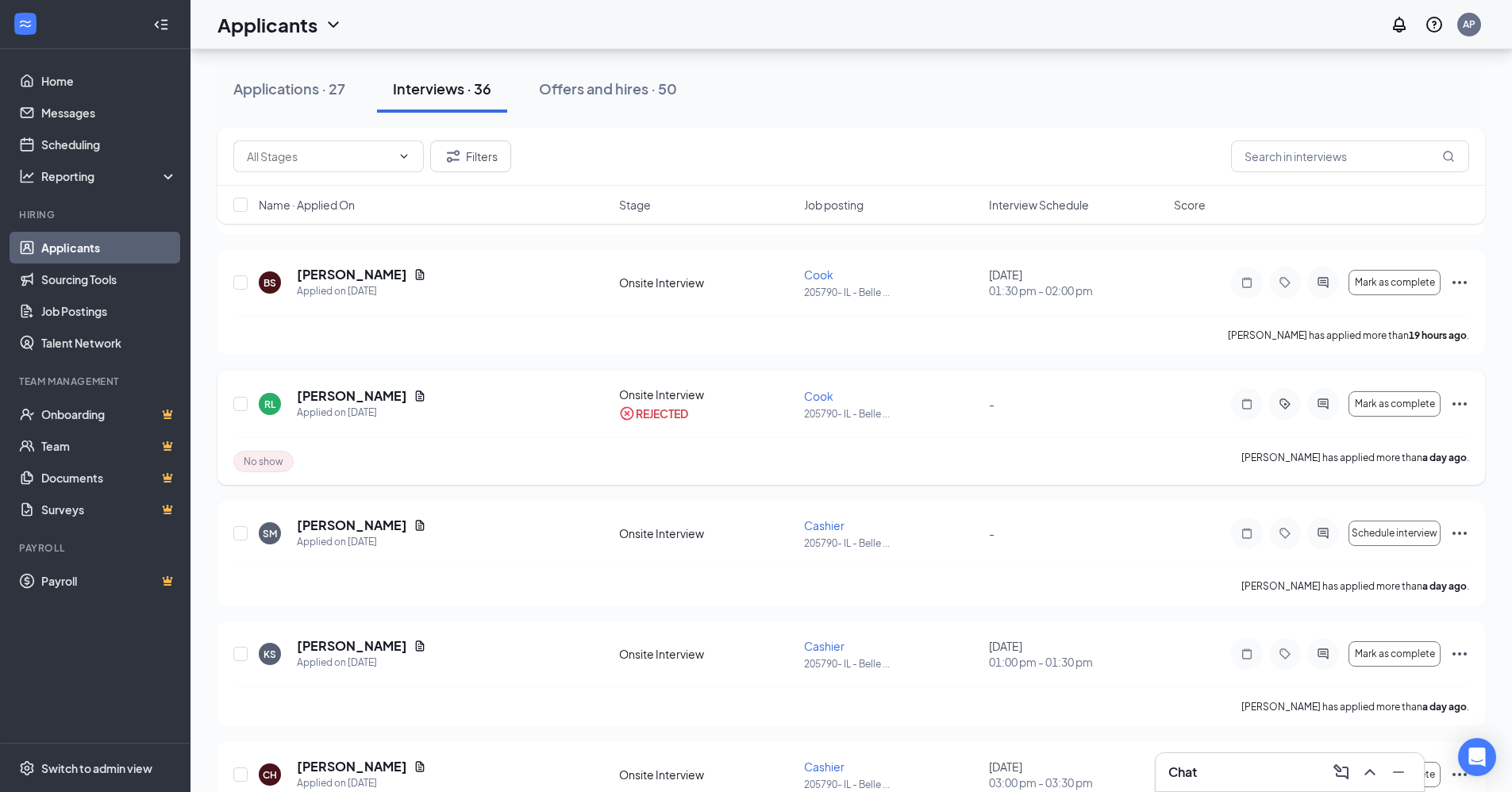
click at [1451, 402] on icon "Ellipses" at bounding box center [1460, 404] width 19 height 19
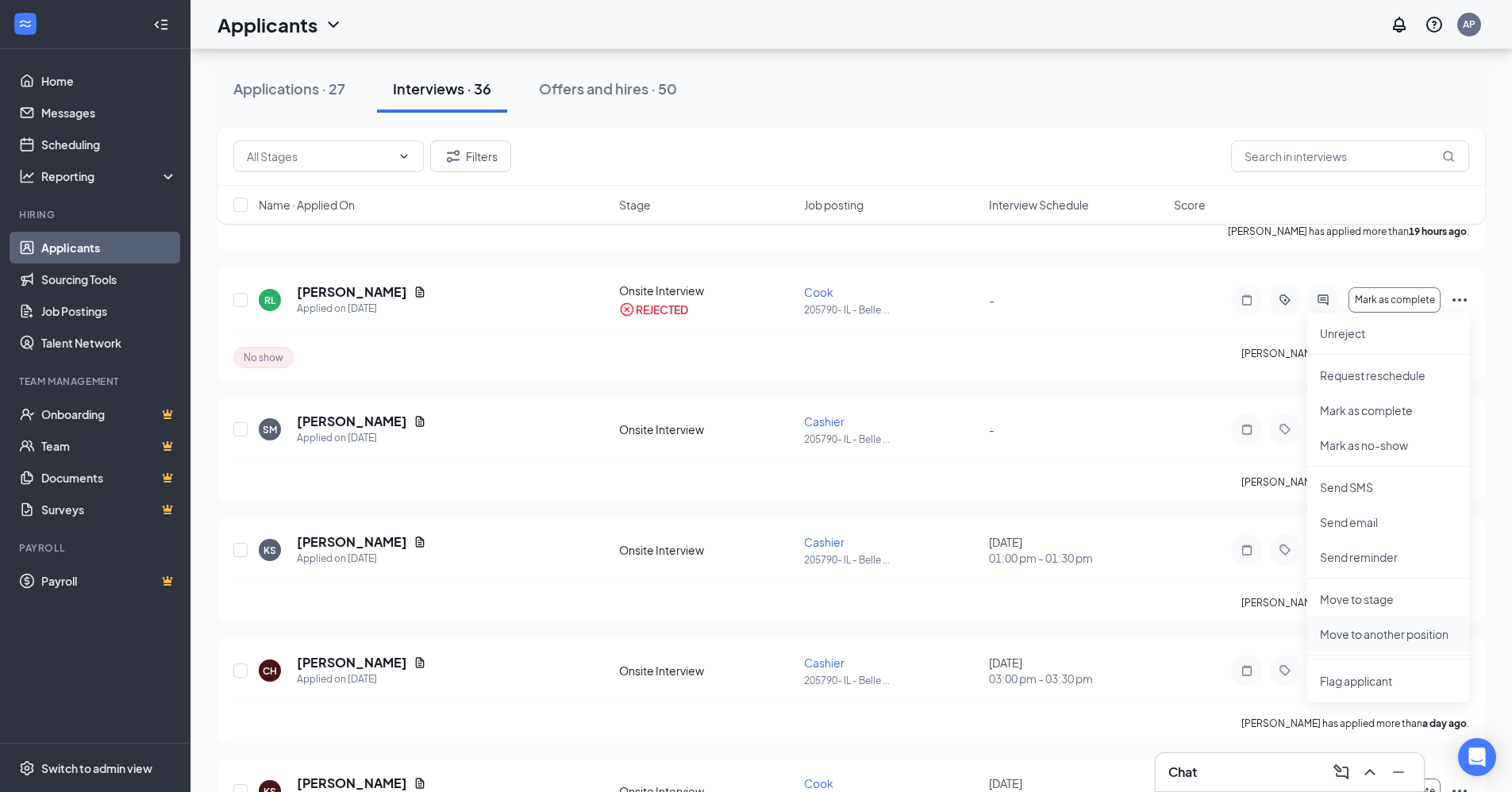
scroll to position [635, 0]
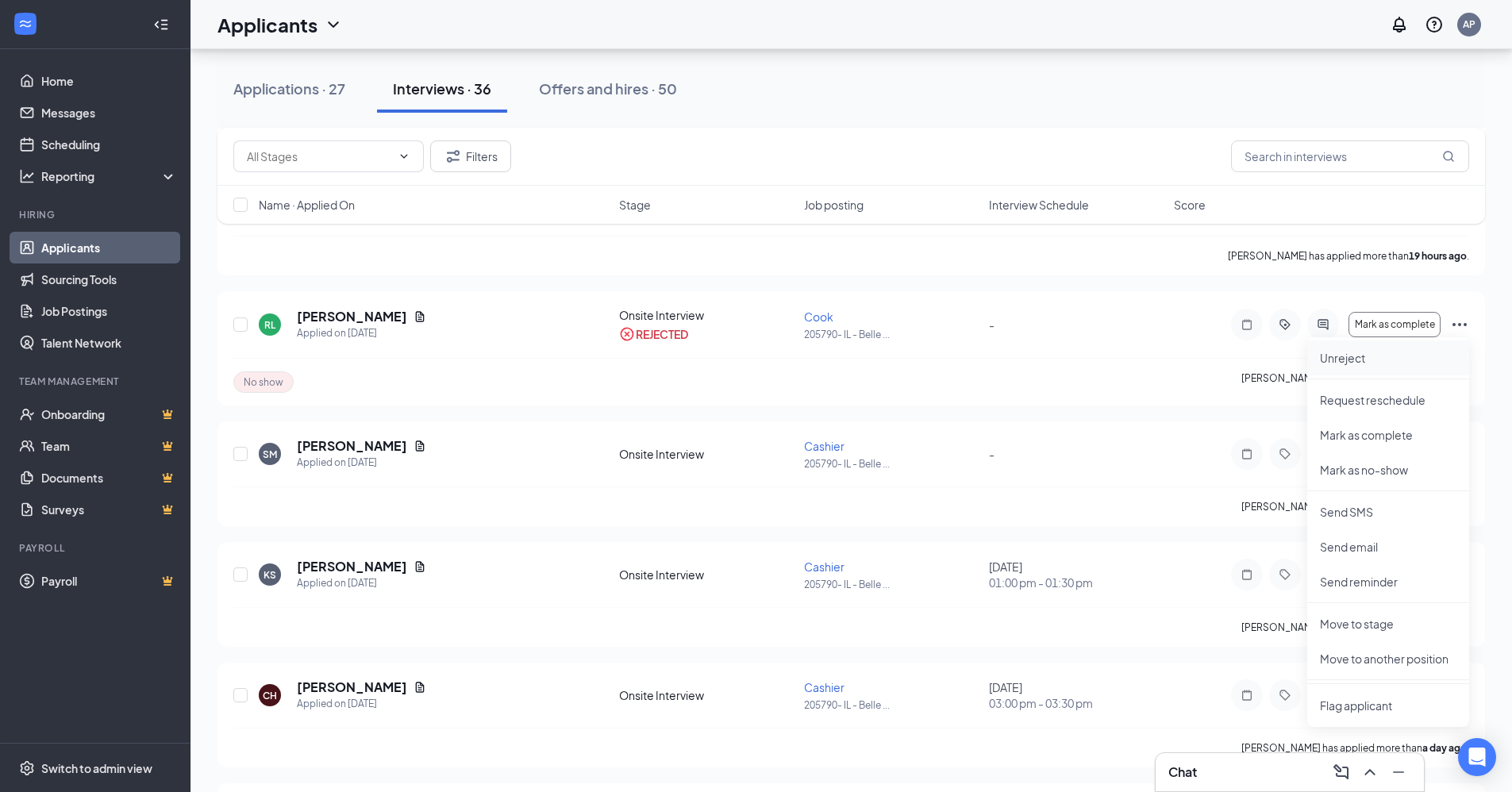
click at [1338, 356] on p "Unreject" at bounding box center [1388, 357] width 137 height 16
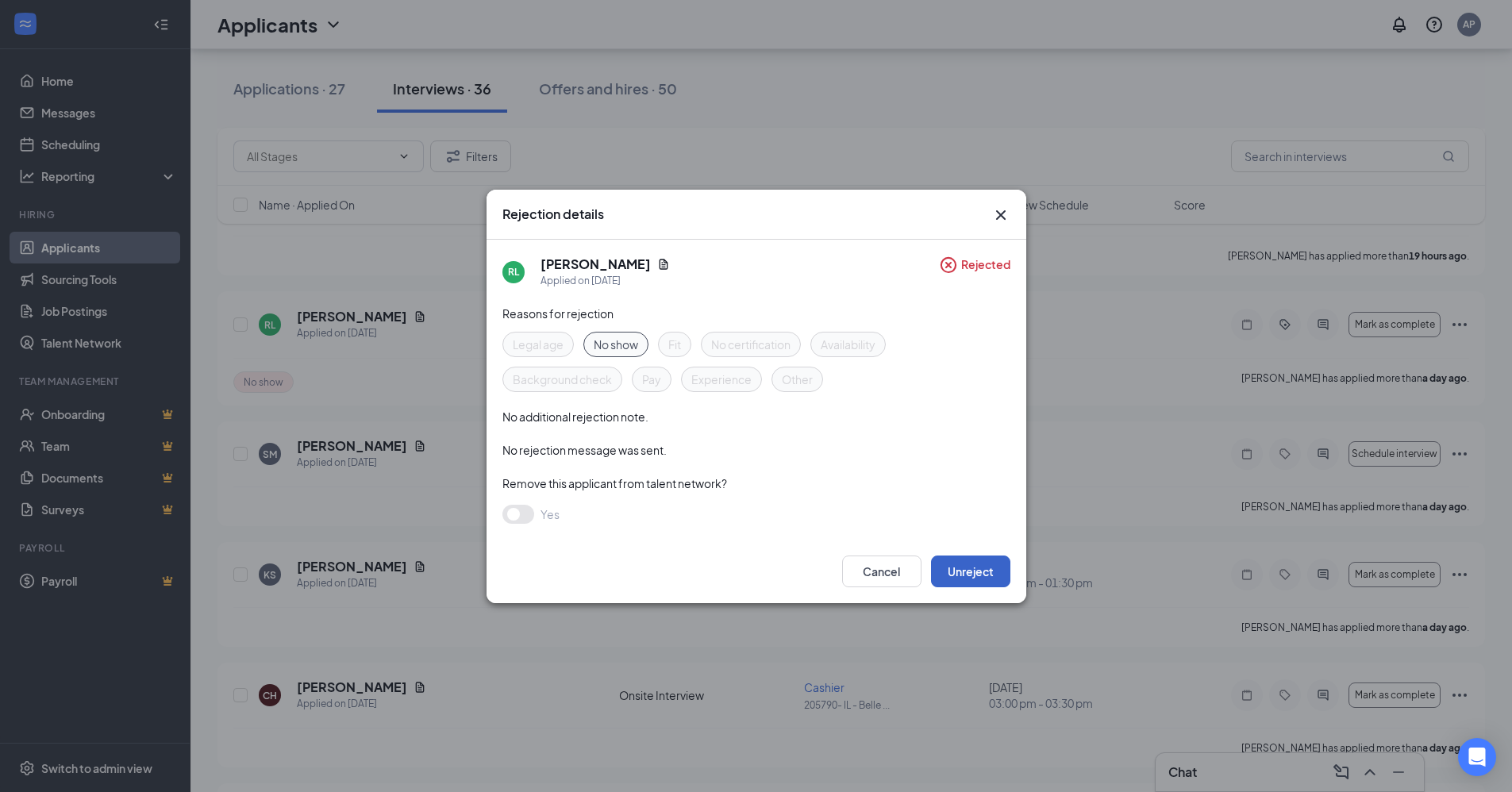
click at [956, 569] on button "Unreject" at bounding box center [970, 572] width 80 height 32
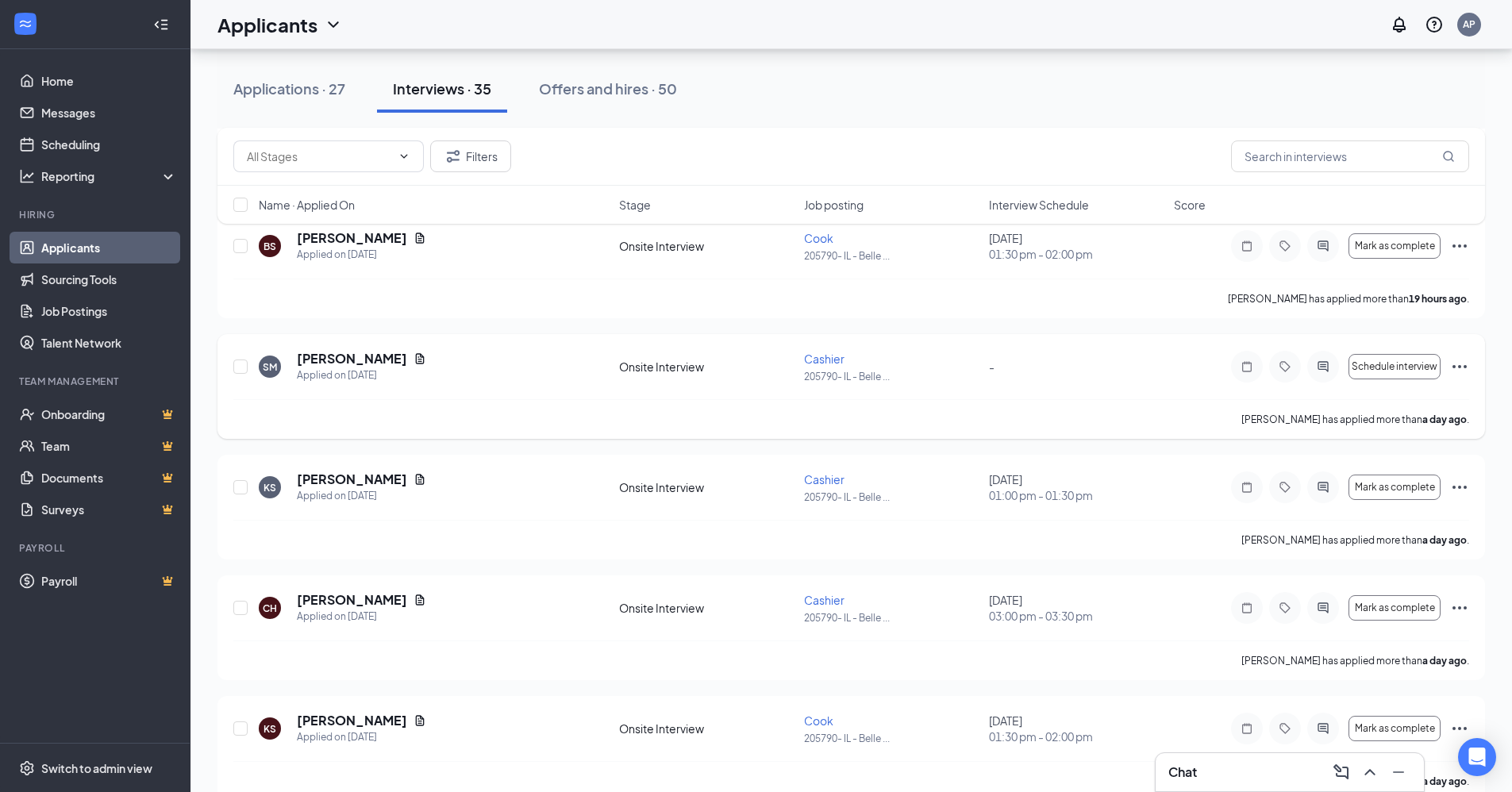
scroll to position [556, 0]
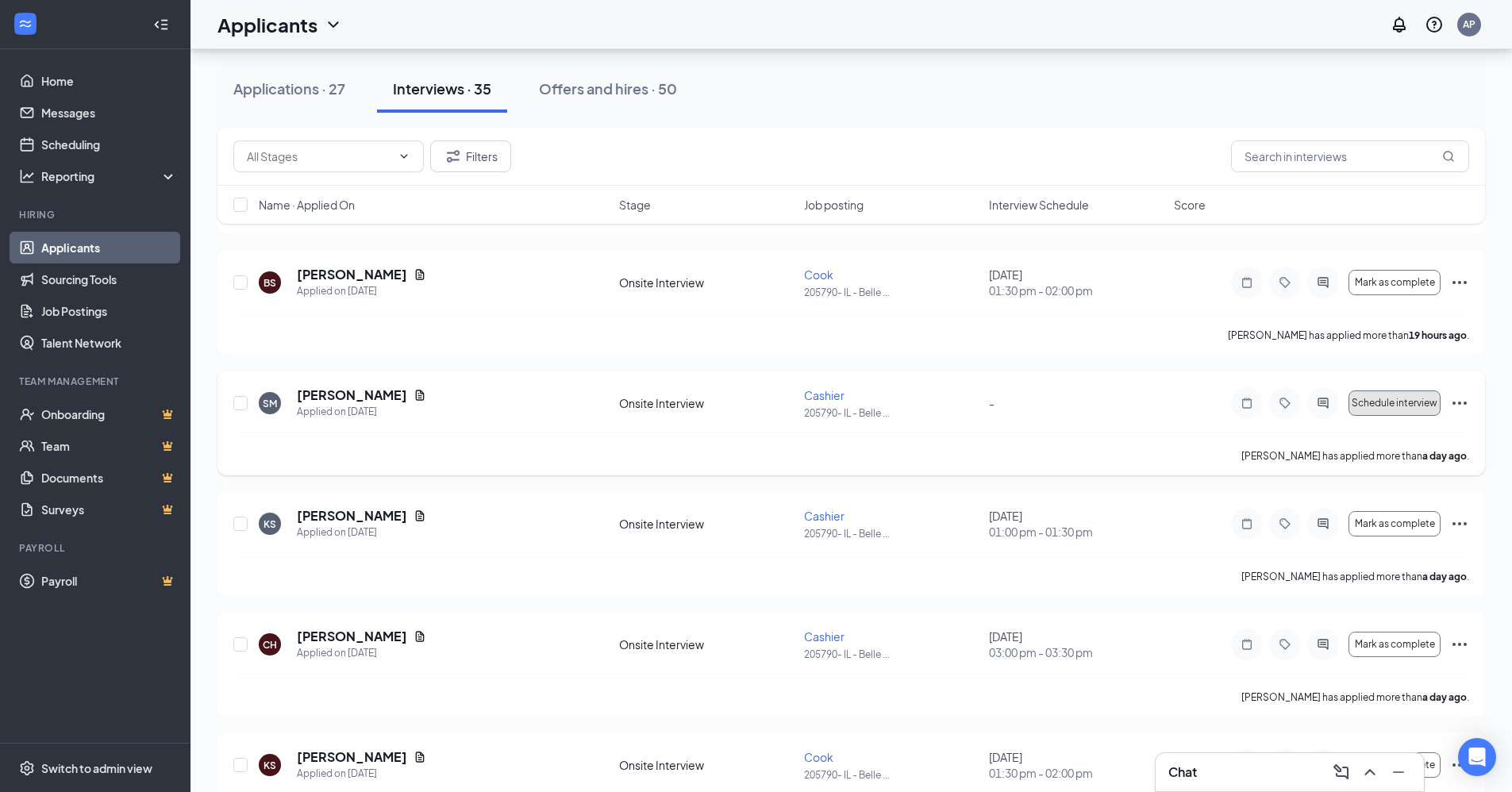
click at [1398, 398] on span "Schedule interview" at bounding box center [1394, 403] width 85 height 11
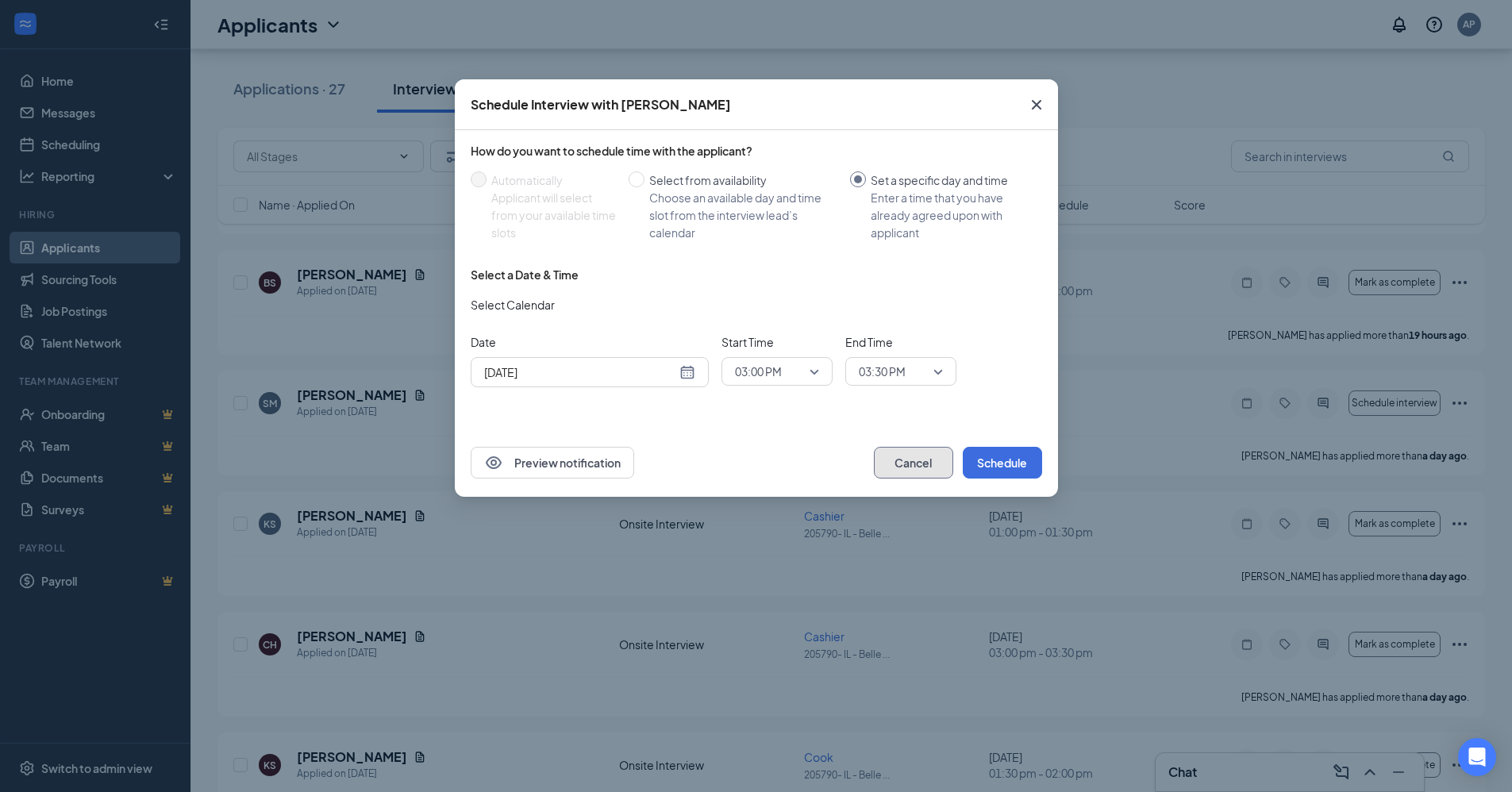
click at [892, 470] on button "Cancel" at bounding box center [913, 463] width 80 height 32
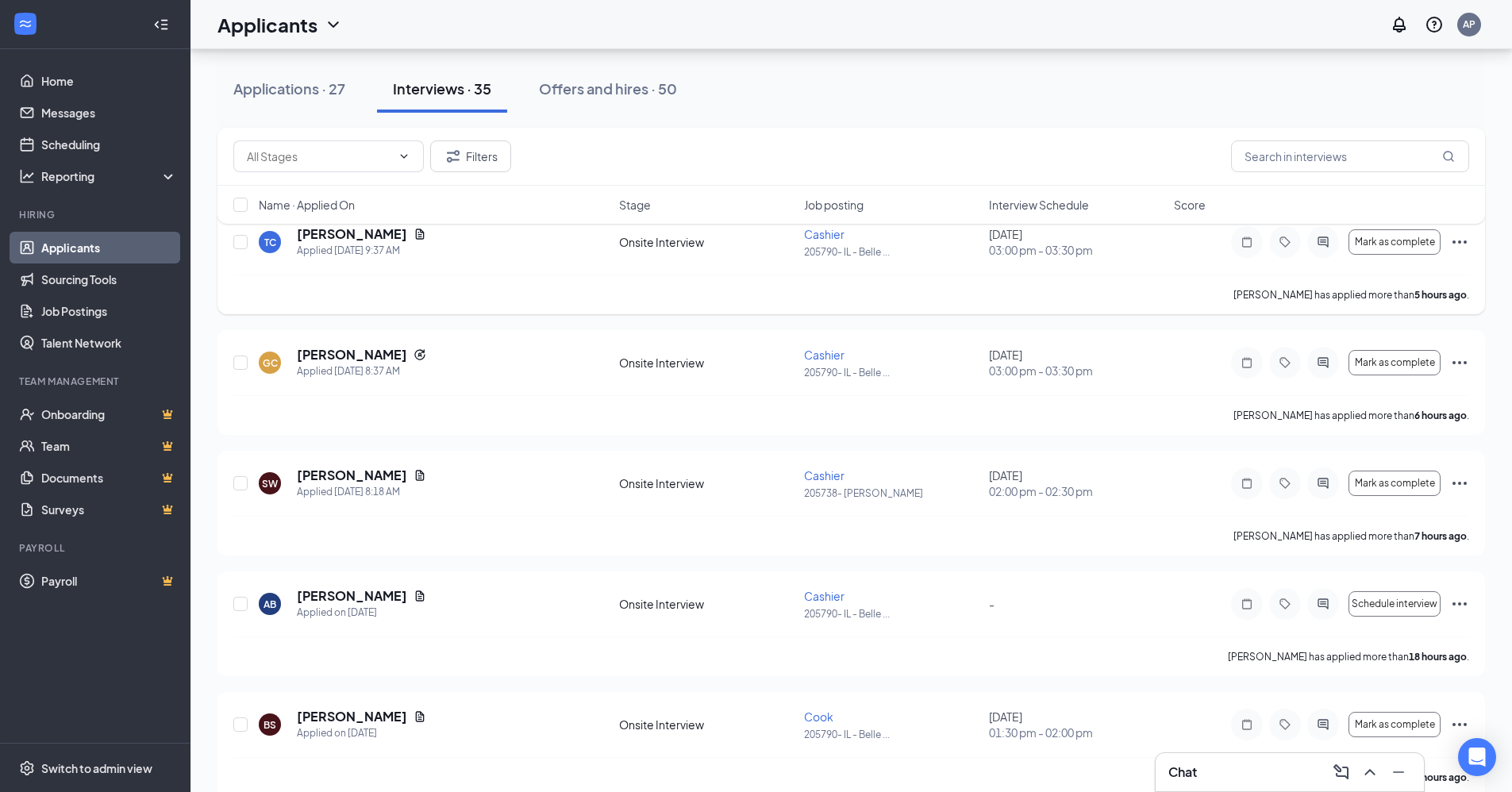
scroll to position [0, 0]
